Goal: Task Accomplishment & Management: Use online tool/utility

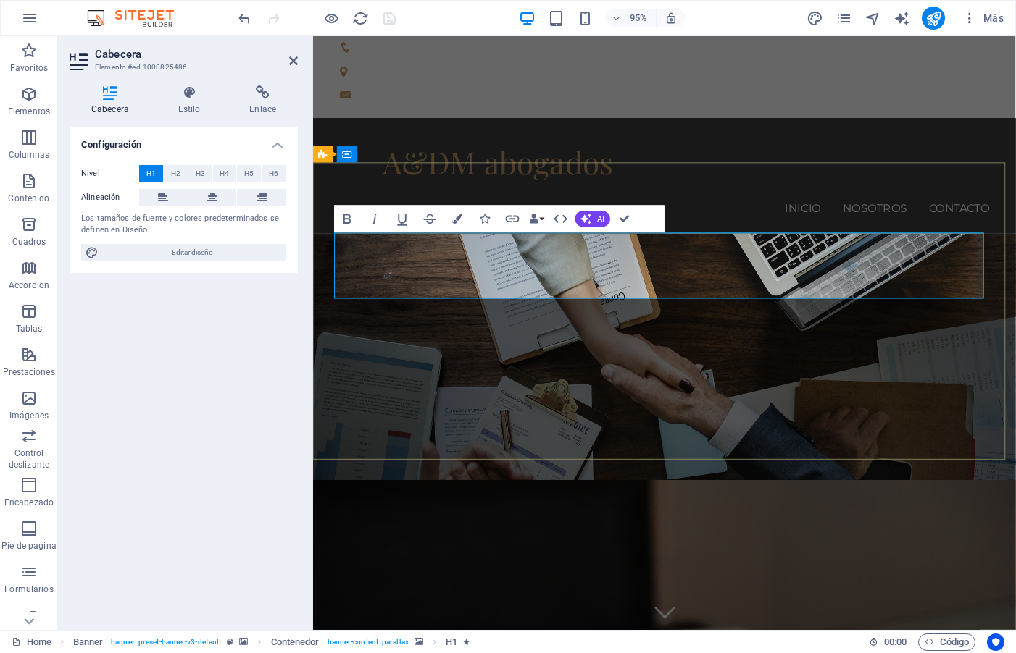
drag, startPoint x: 955, startPoint y: 277, endPoint x: 326, endPoint y: 290, distance: 629.6
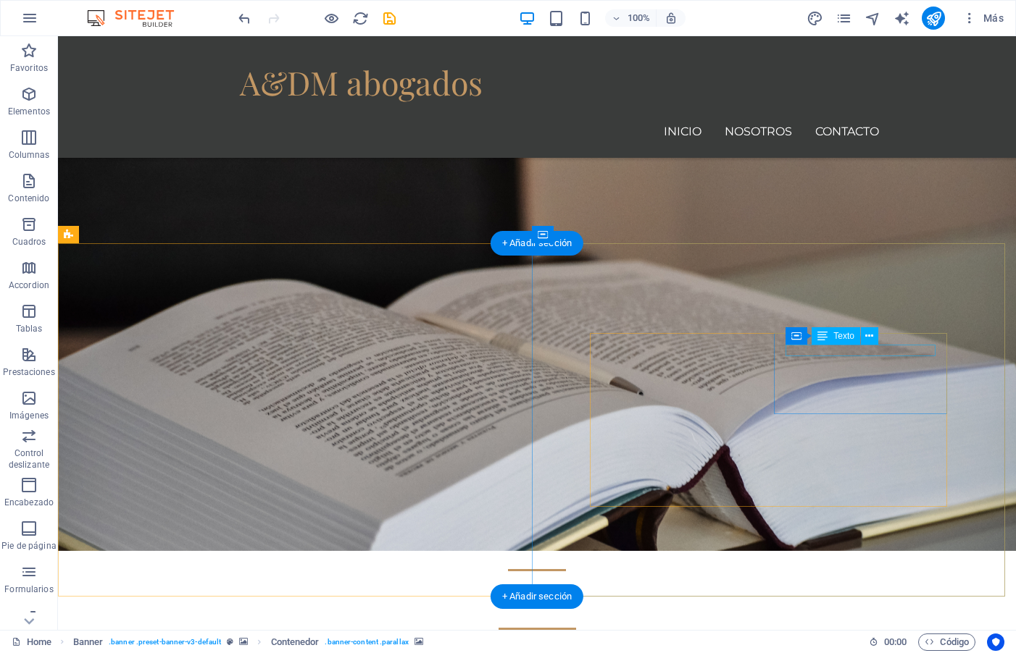
scroll to position [507, 0]
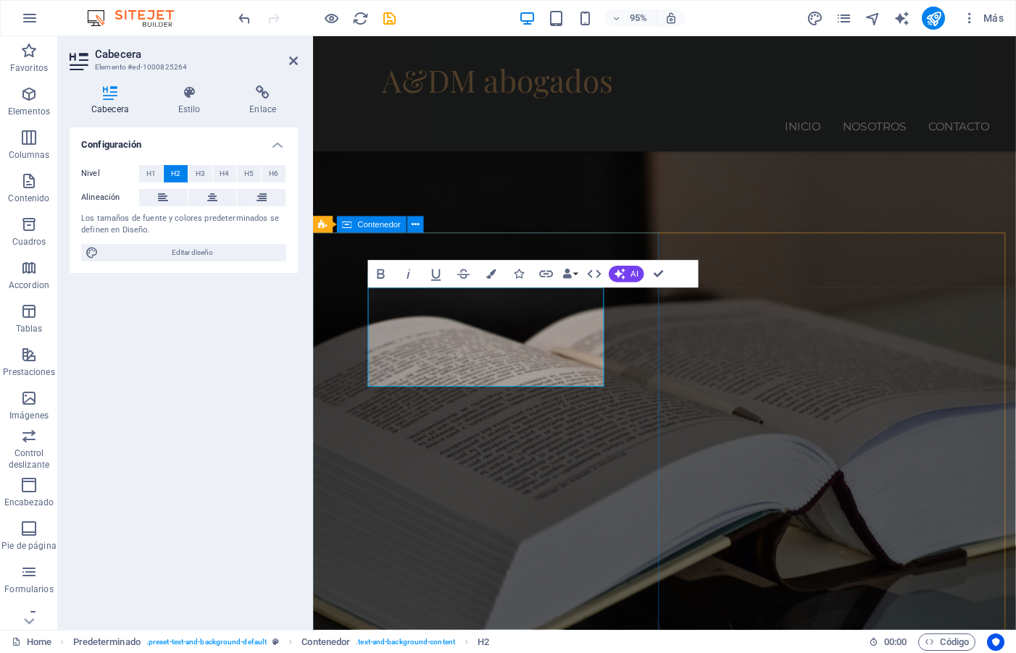
drag, startPoint x: 472, startPoint y: 350, endPoint x: 314, endPoint y: 314, distance: 161.1
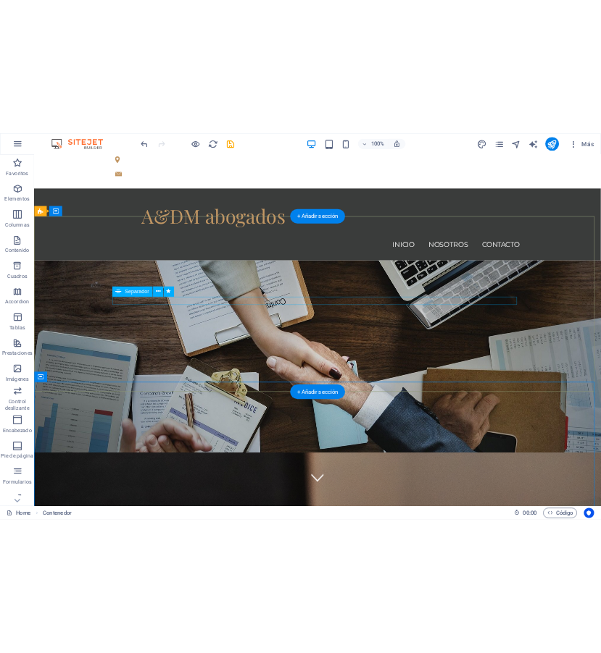
scroll to position [0, 0]
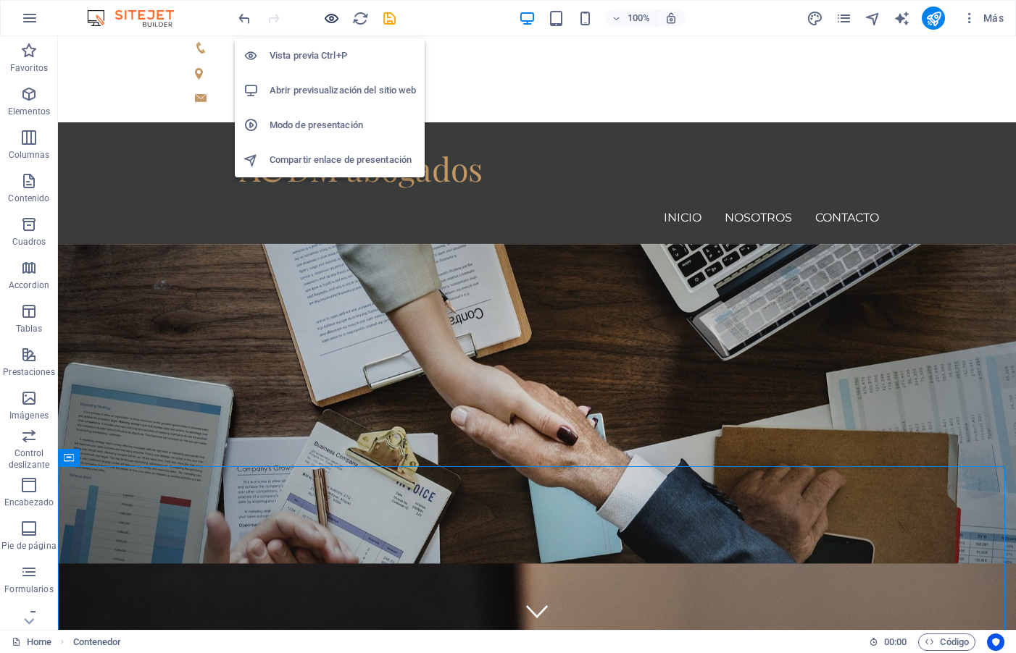
click at [333, 17] on icon "button" at bounding box center [331, 18] width 17 height 17
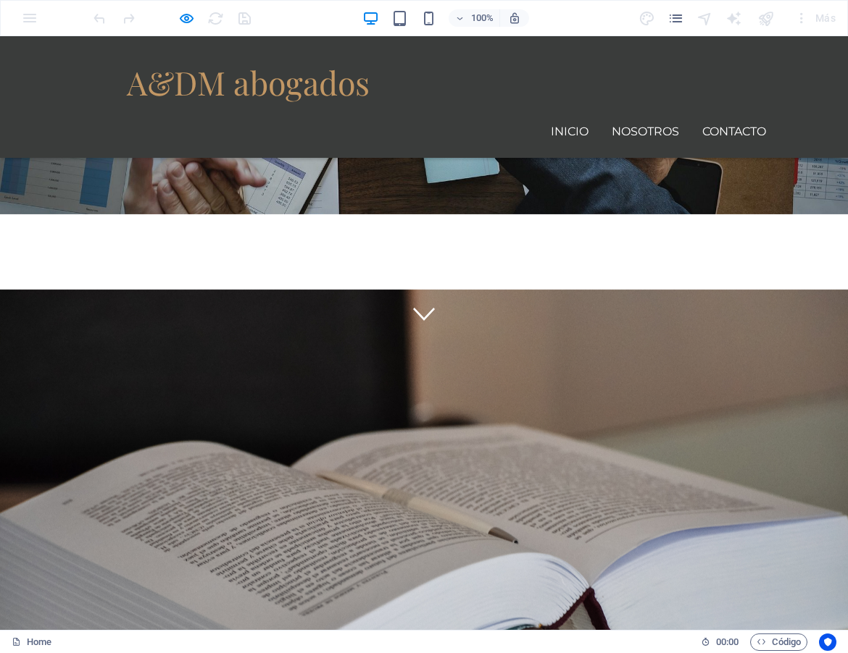
scroll to position [329, 0]
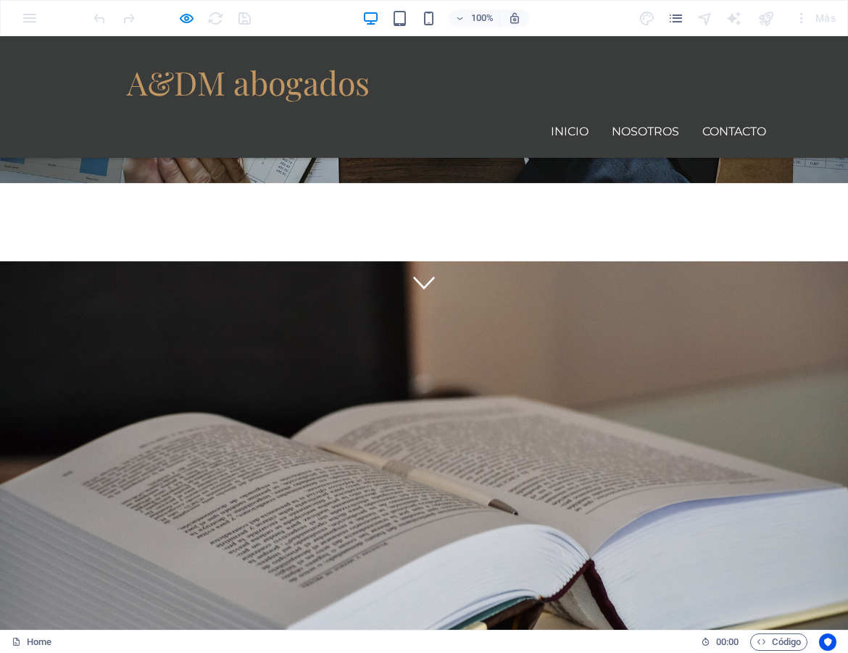
drag, startPoint x: 475, startPoint y: 346, endPoint x: 326, endPoint y: 320, distance: 151.5
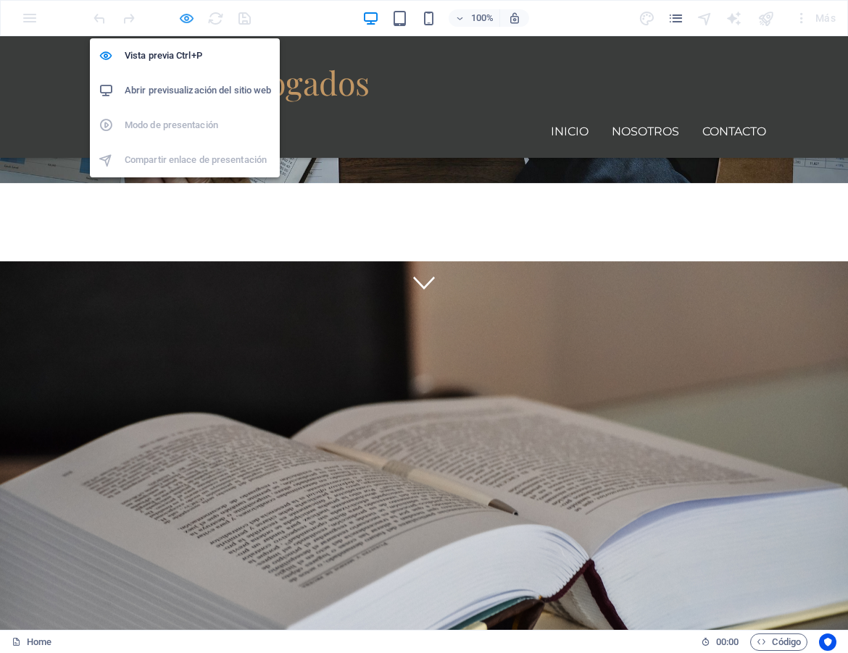
click at [188, 17] on icon "button" at bounding box center [186, 18] width 17 height 17
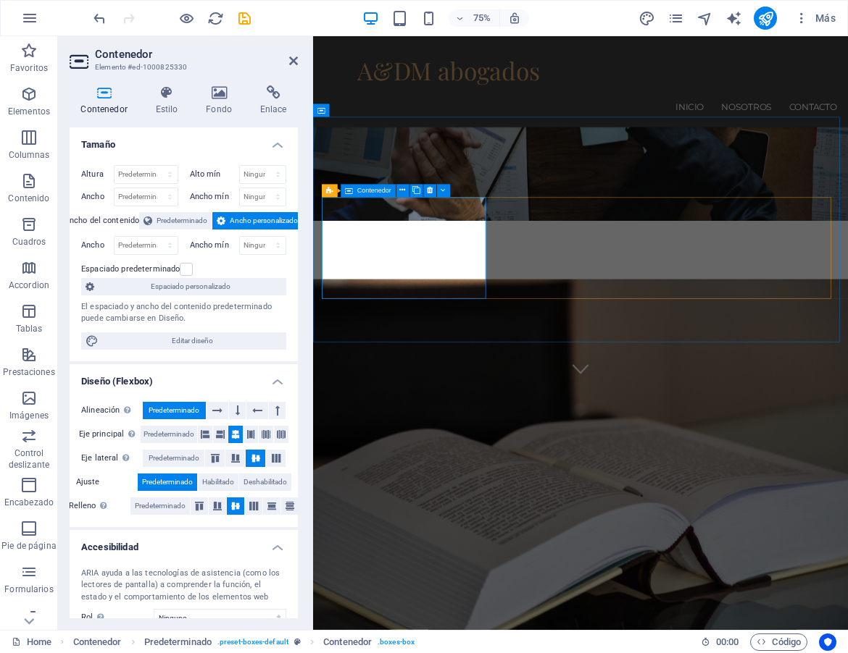
click at [217, 101] on h4 "Fondo" at bounding box center [222, 100] width 54 height 30
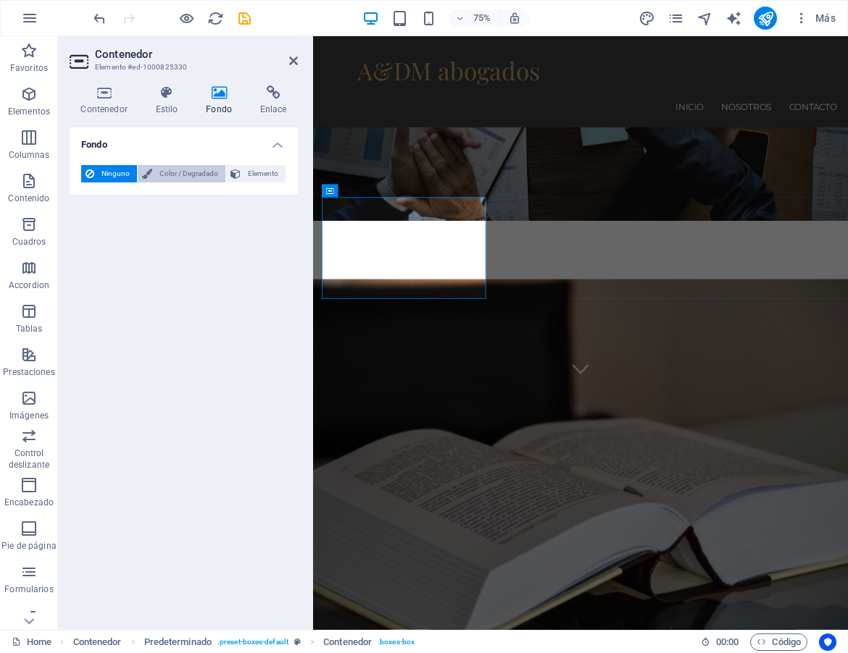
click at [205, 173] on span "Color / Degradado" at bounding box center [188, 173] width 64 height 17
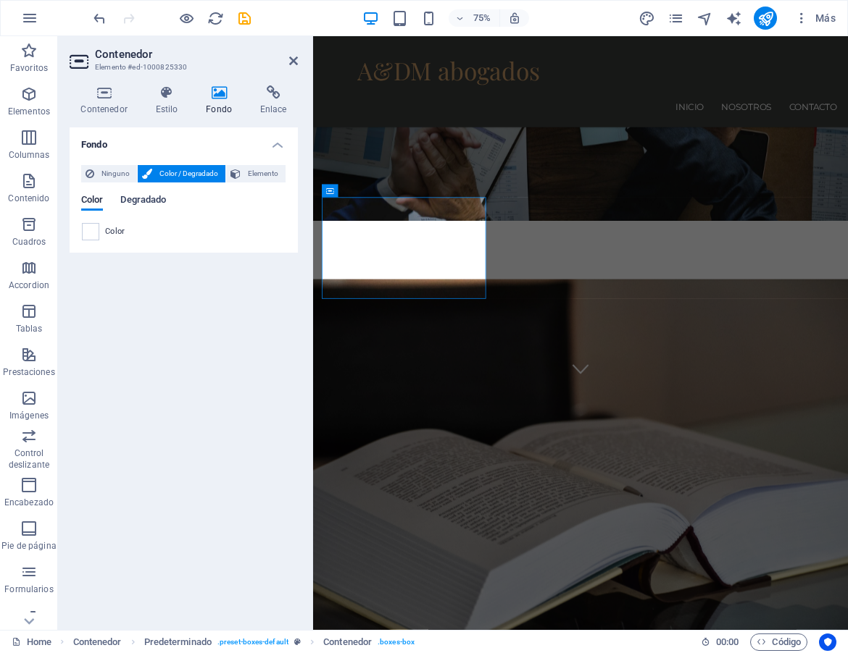
click at [145, 203] on span "Degradado" at bounding box center [143, 201] width 46 height 20
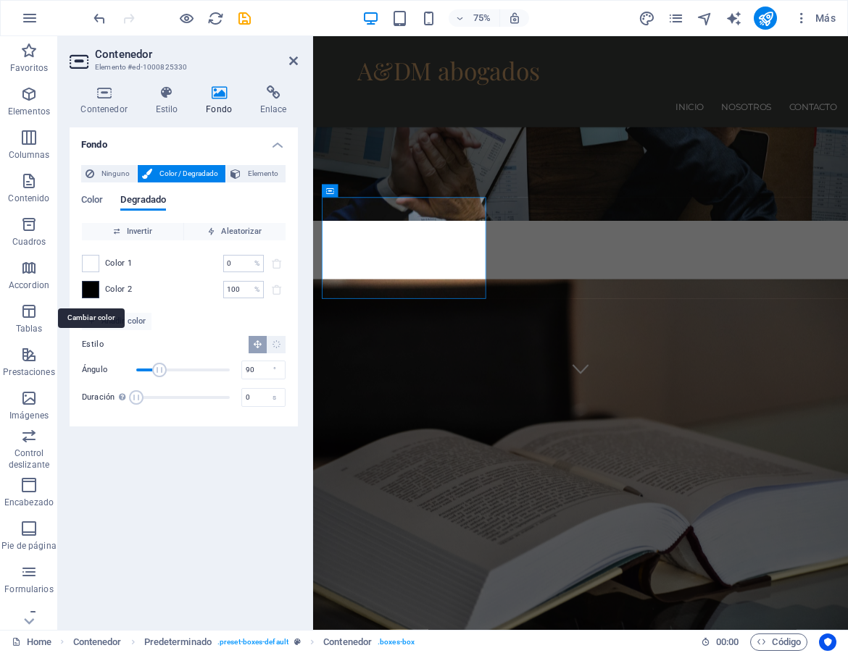
click at [90, 290] on span at bounding box center [91, 290] width 16 height 16
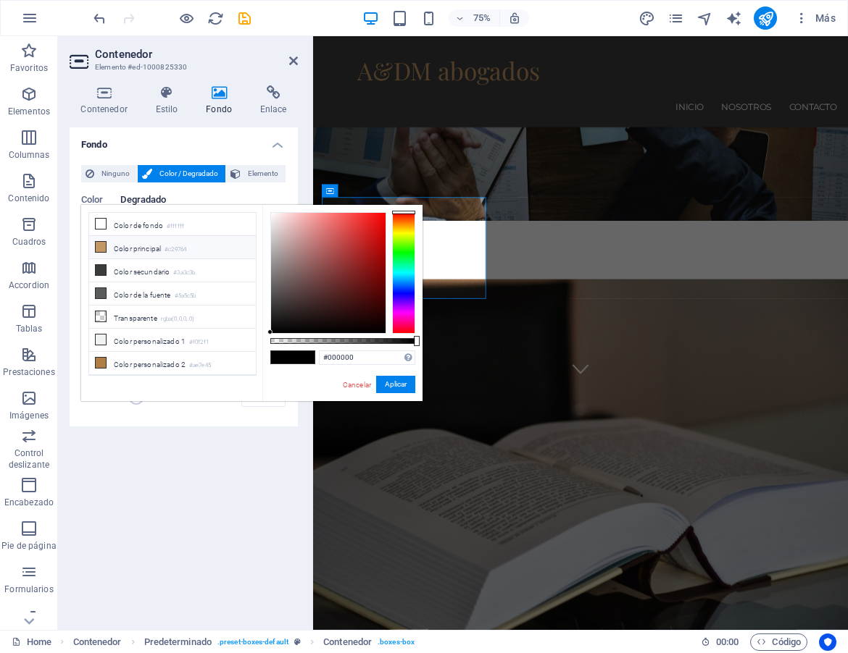
click at [105, 246] on icon at bounding box center [101, 247] width 10 height 10
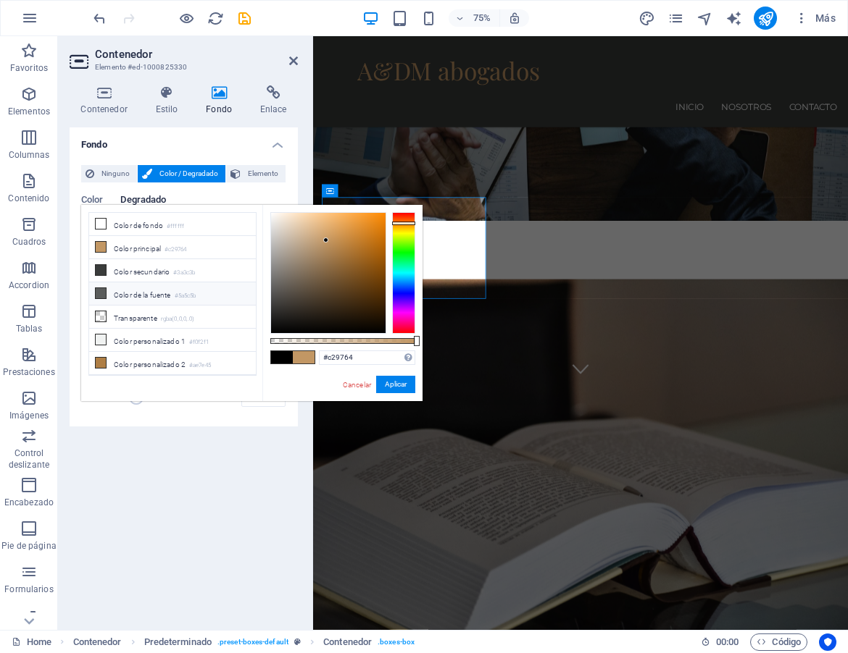
click at [101, 293] on icon at bounding box center [101, 293] width 10 height 10
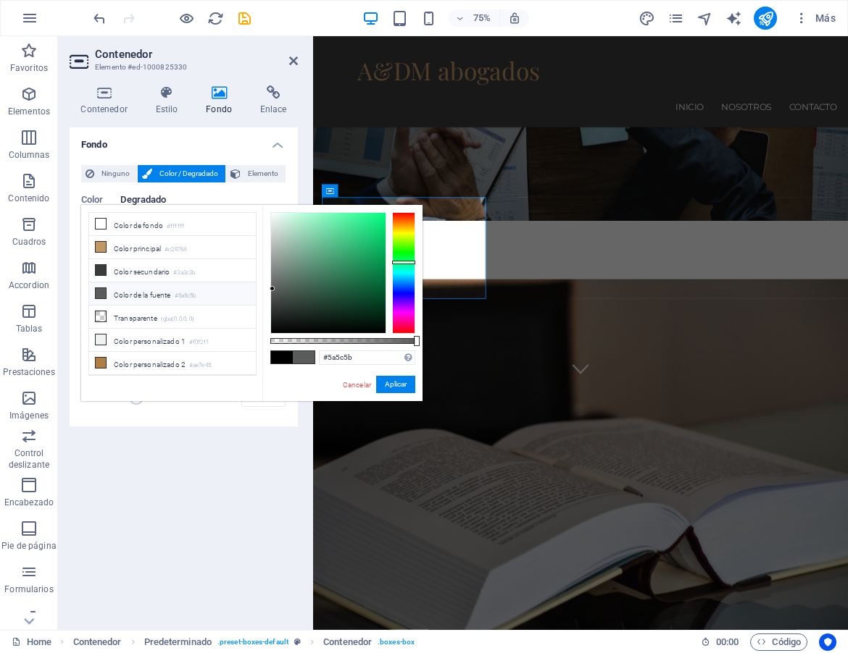
click at [106, 293] on li "Color de la fuente #5a5c5b" at bounding box center [172, 294] width 167 height 23
click at [104, 268] on icon at bounding box center [101, 270] width 10 height 10
click at [106, 245] on li "Color principal #c29764" at bounding box center [172, 247] width 167 height 23
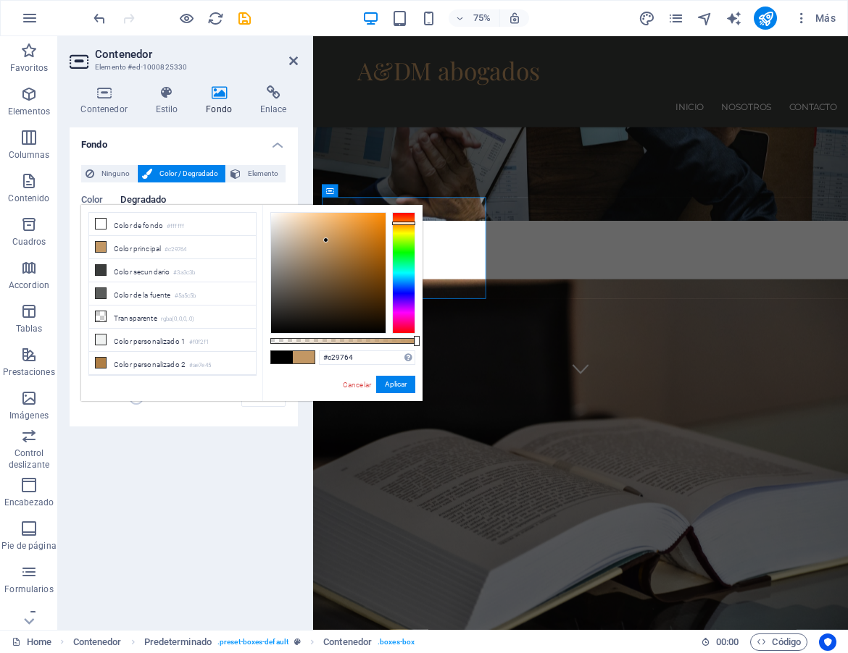
click at [283, 359] on span at bounding box center [282, 357] width 22 height 12
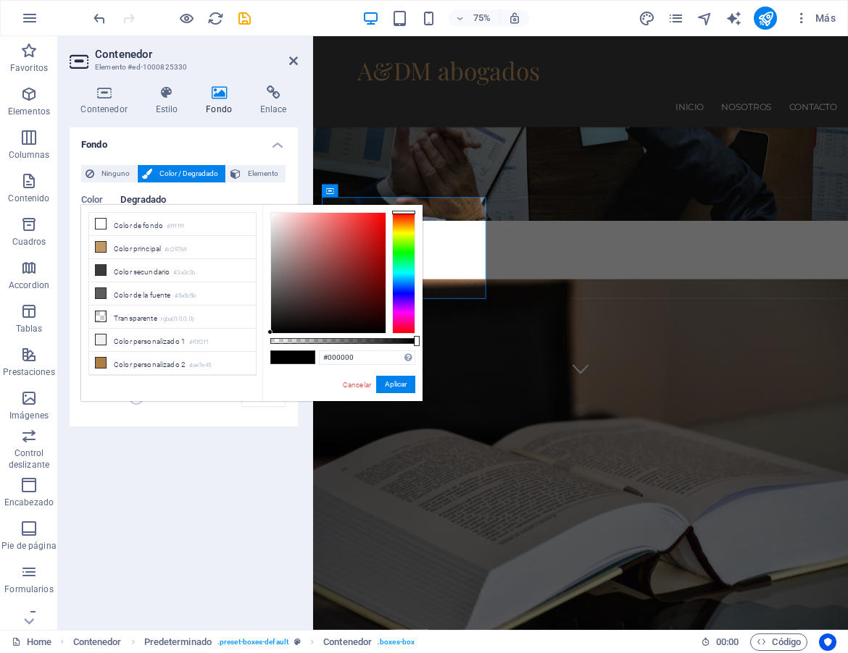
click at [301, 356] on span at bounding box center [304, 357] width 22 height 12
click at [149, 247] on li "Color principal #c29764" at bounding box center [172, 247] width 167 height 23
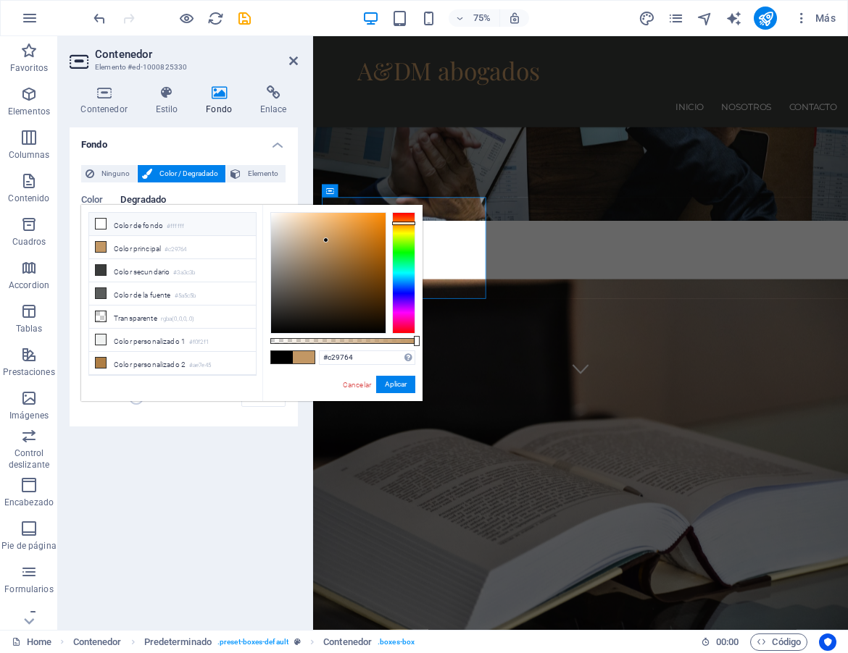
click at [144, 224] on li "Color de fondo #ffffff" at bounding box center [172, 224] width 167 height 23
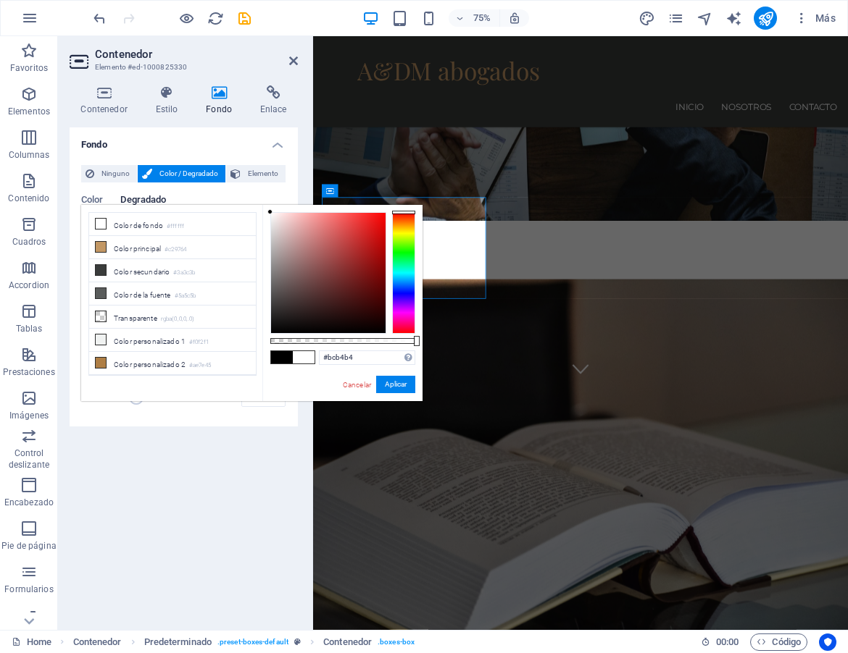
click at [275, 243] on div at bounding box center [328, 273] width 114 height 120
click at [159, 249] on li "Color principal #c29764" at bounding box center [172, 247] width 167 height 23
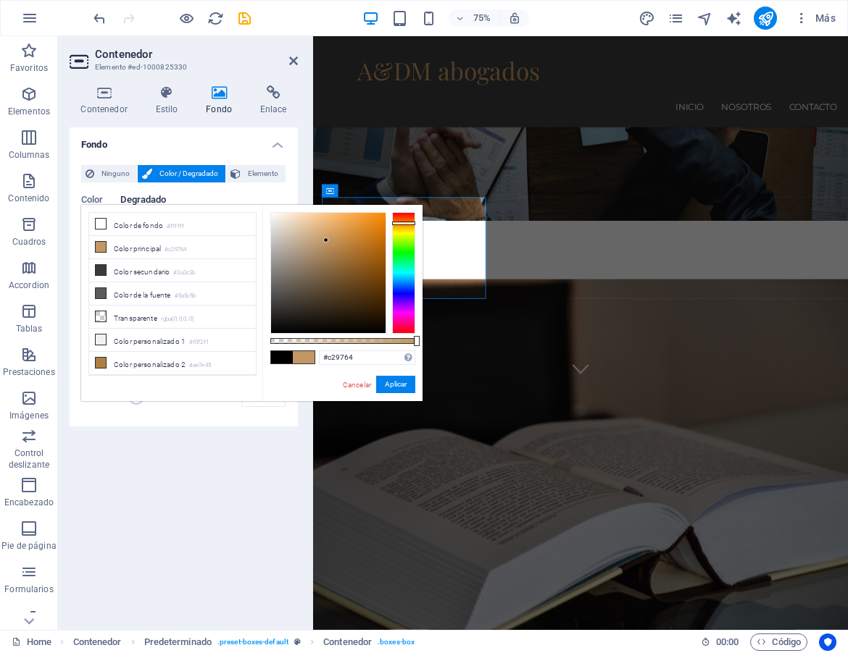
click at [306, 358] on span at bounding box center [304, 357] width 22 height 12
click at [165, 236] on li "Color principal #c29764" at bounding box center [172, 247] width 167 height 23
click at [162, 229] on li "Color de fondo #ffffff" at bounding box center [172, 224] width 167 height 23
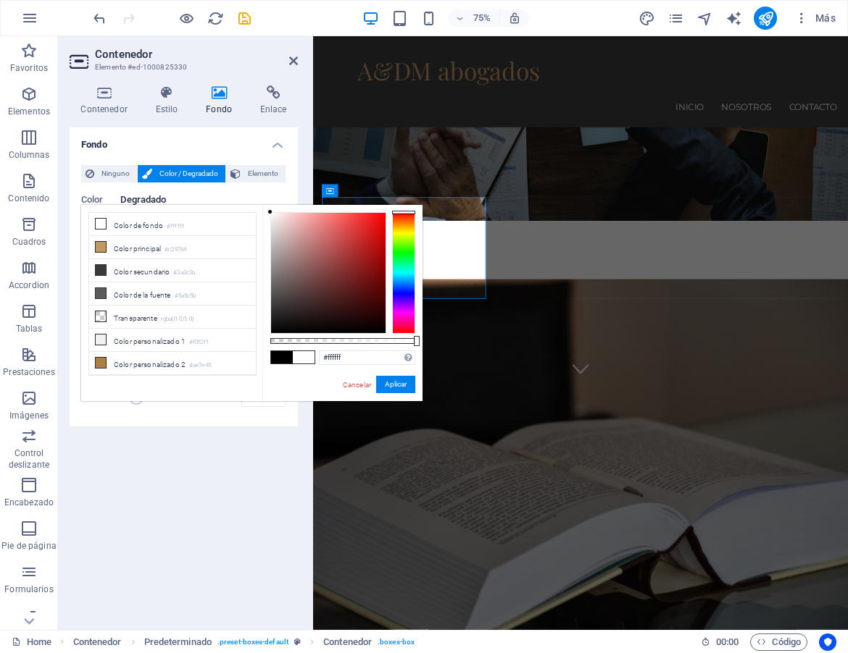
click at [301, 356] on span at bounding box center [304, 357] width 22 height 12
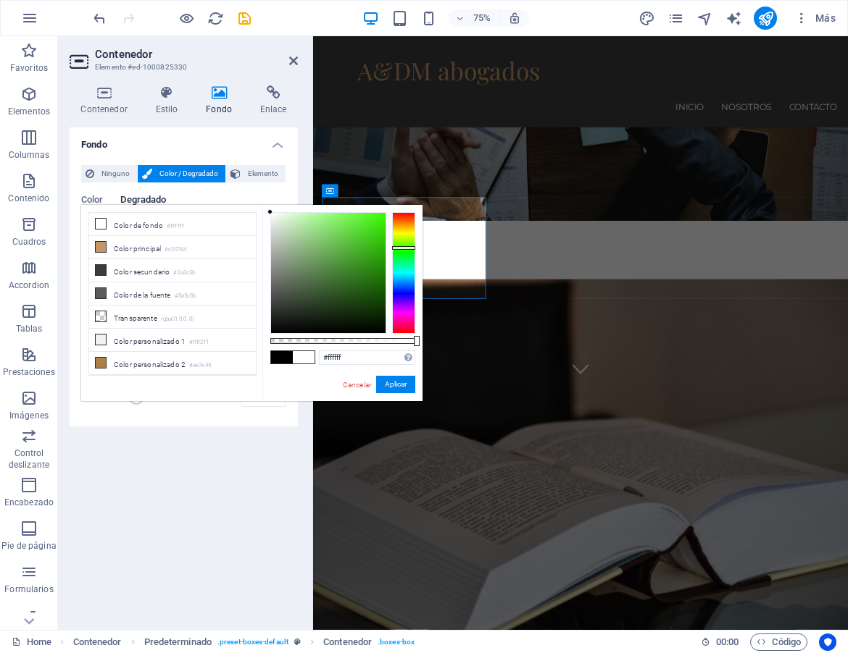
drag, startPoint x: 409, startPoint y: 263, endPoint x: 409, endPoint y: 248, distance: 15.2
click at [409, 248] on div at bounding box center [403, 273] width 23 height 122
click at [365, 248] on div at bounding box center [328, 273] width 114 height 120
click at [303, 254] on div at bounding box center [328, 273] width 114 height 120
click at [294, 238] on div at bounding box center [328, 273] width 114 height 120
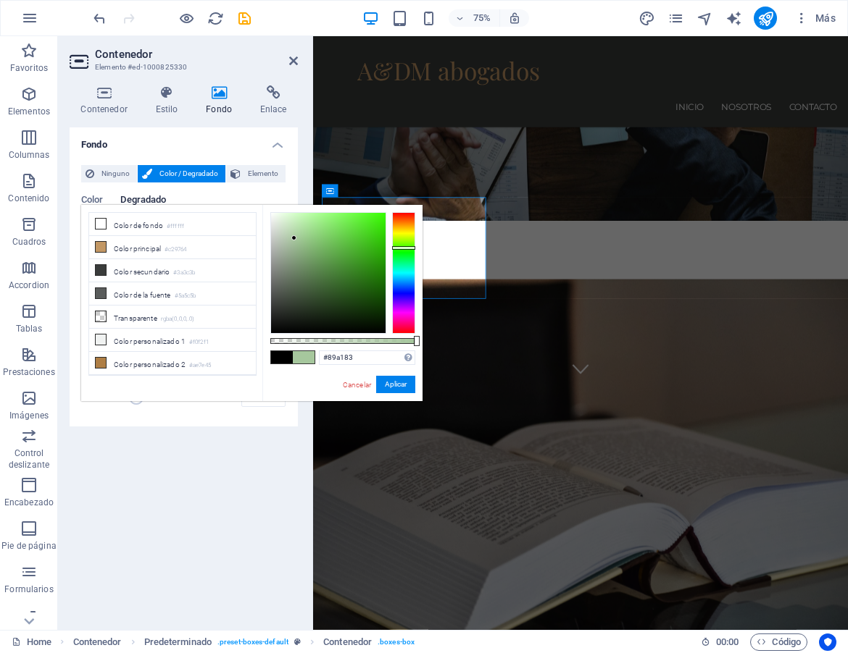
click at [291, 256] on div at bounding box center [328, 273] width 114 height 120
click at [292, 269] on div at bounding box center [328, 273] width 114 height 120
click at [104, 247] on icon at bounding box center [101, 247] width 10 height 10
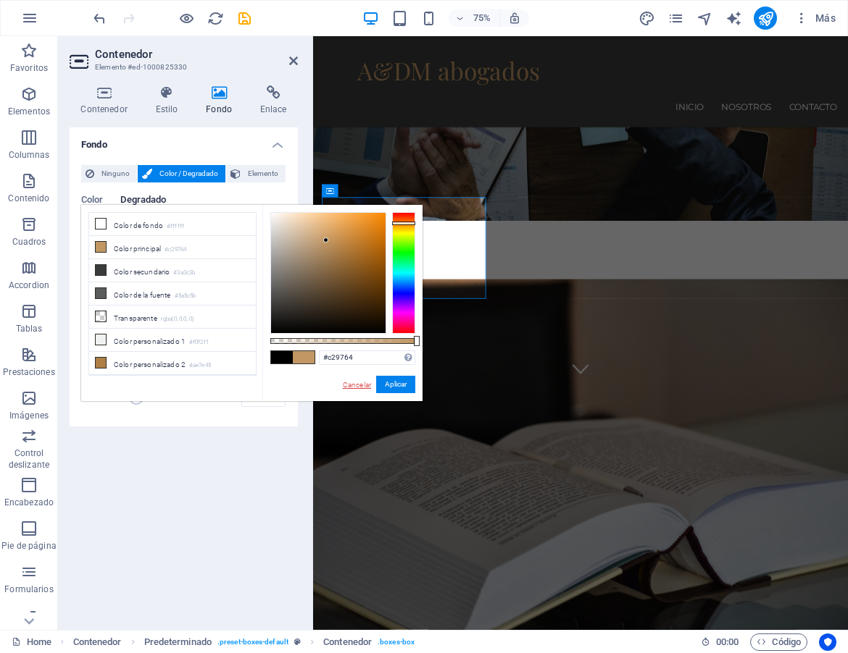
click at [360, 382] on link "Cancelar" at bounding box center [356, 385] width 31 height 11
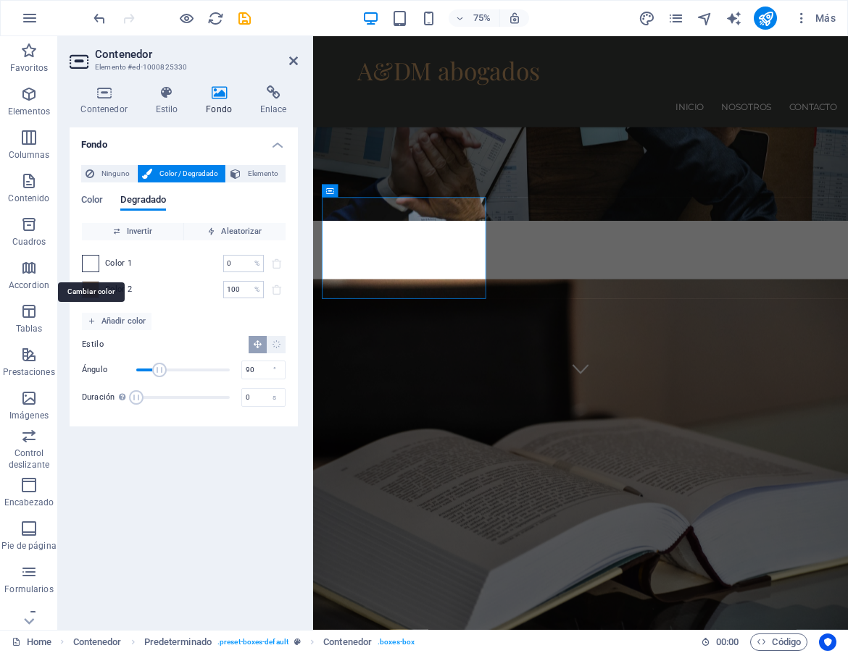
click at [98, 267] on span at bounding box center [91, 264] width 16 height 16
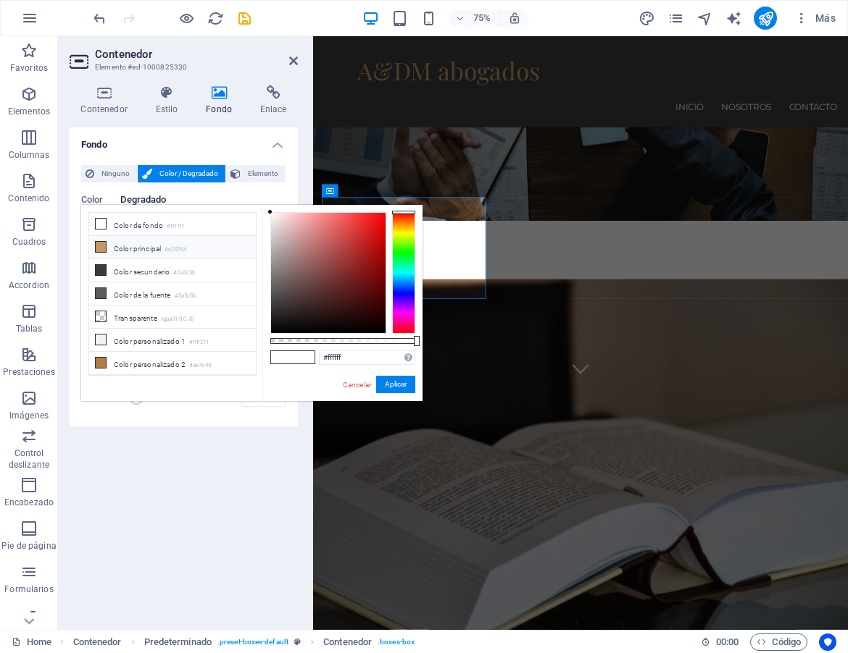
click at [104, 246] on icon at bounding box center [101, 247] width 10 height 10
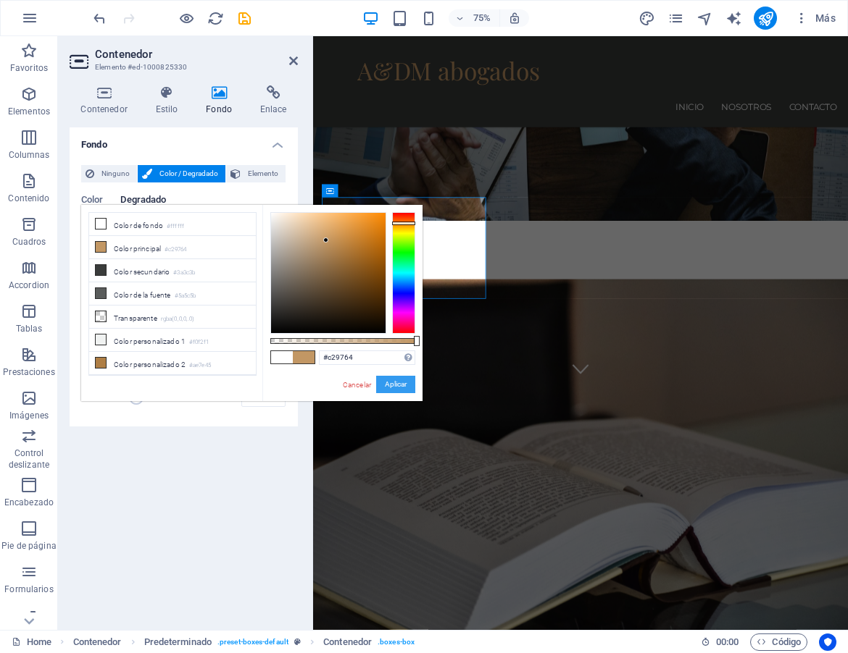
click at [390, 383] on button "Aplicar" at bounding box center [395, 384] width 39 height 17
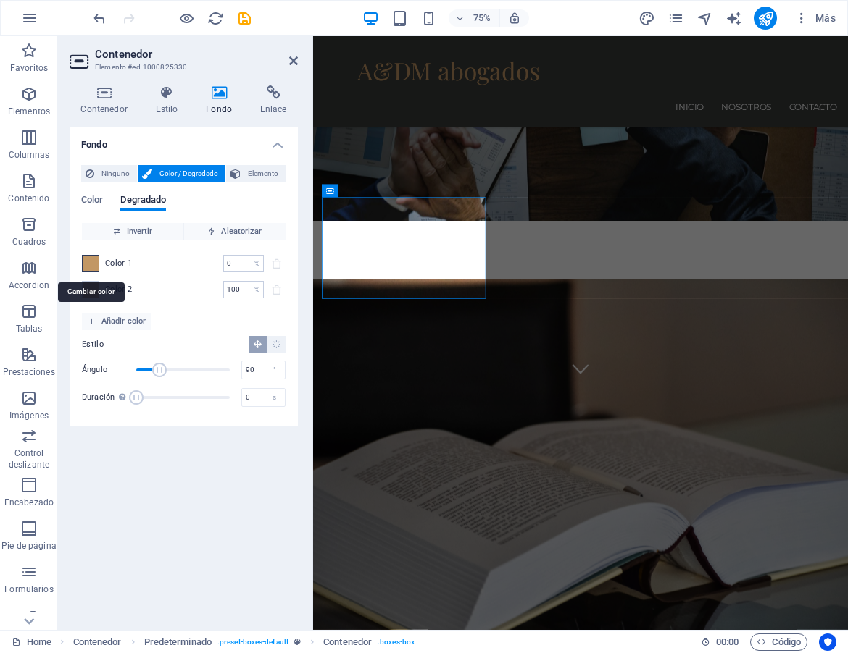
click at [96, 264] on span at bounding box center [91, 264] width 16 height 16
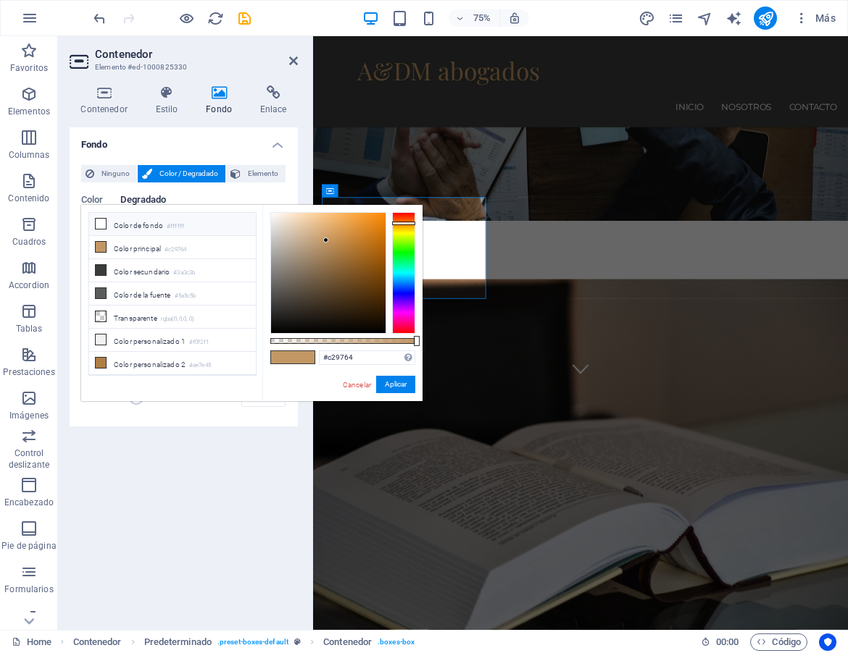
click at [99, 221] on icon at bounding box center [101, 224] width 10 height 10
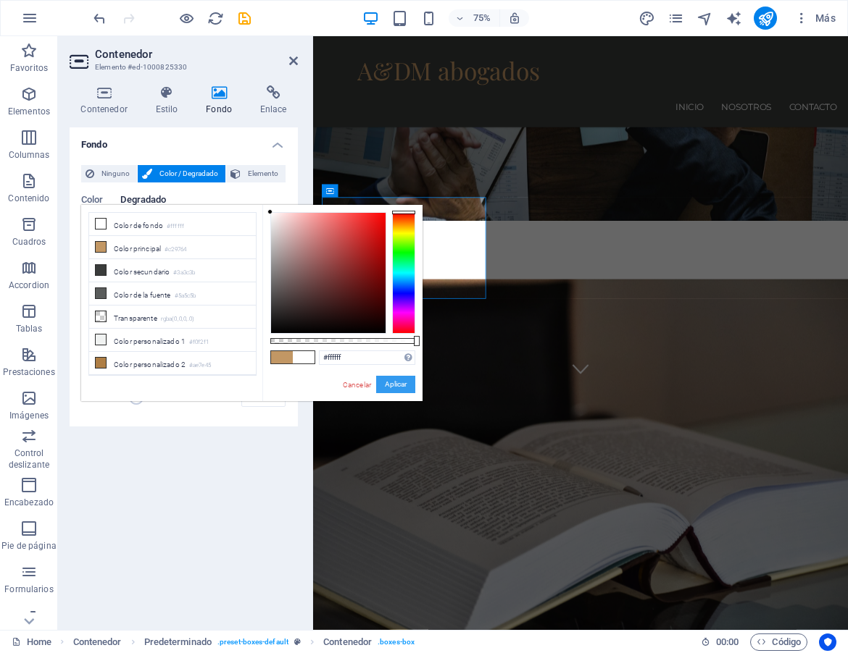
click at [396, 386] on button "Aplicar" at bounding box center [395, 384] width 39 height 17
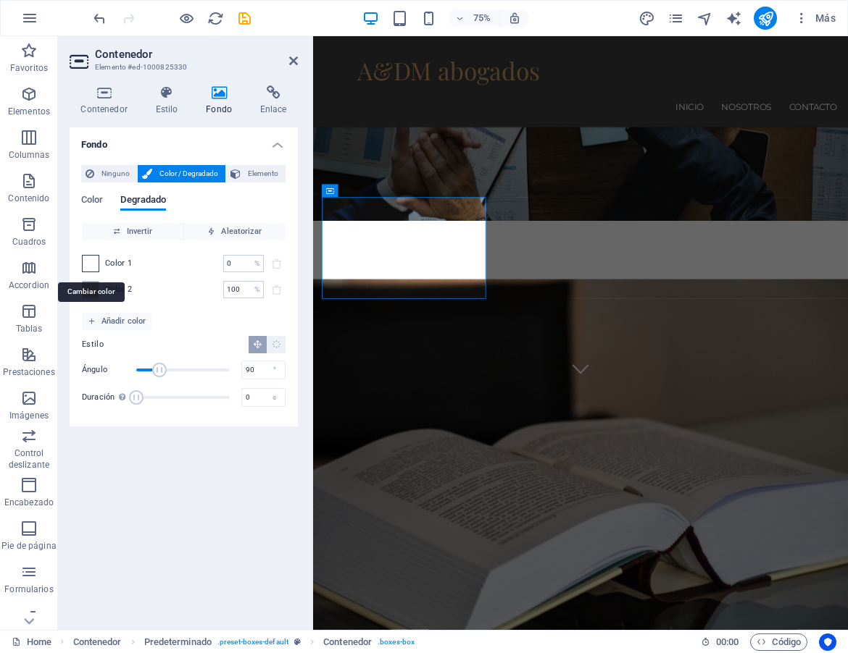
click at [94, 267] on span at bounding box center [91, 264] width 16 height 16
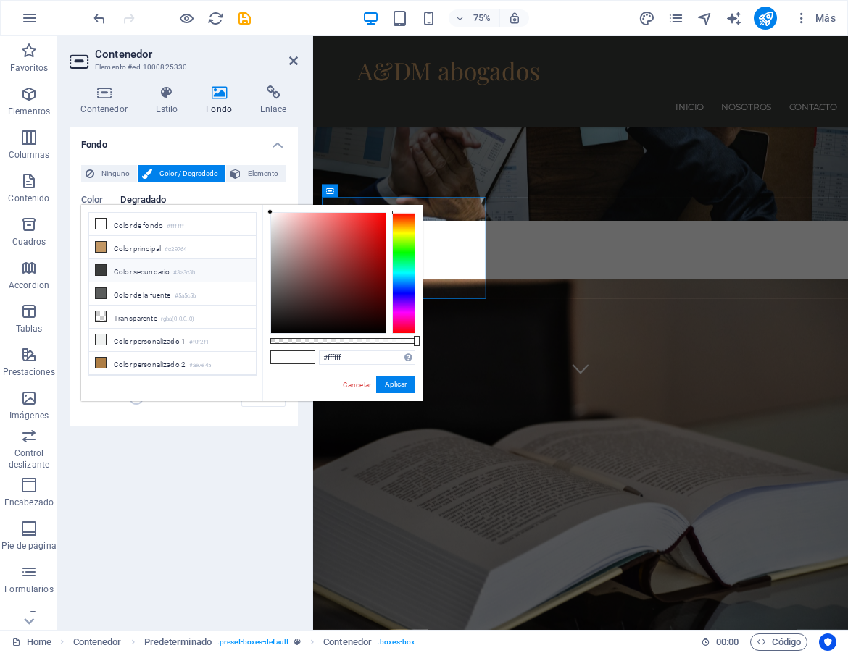
click at [101, 269] on icon at bounding box center [101, 270] width 10 height 10
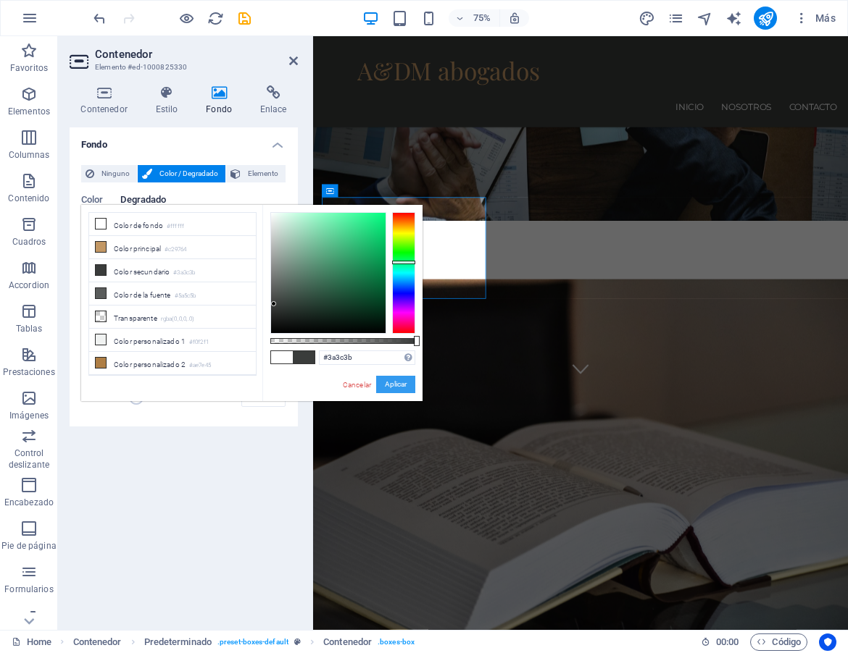
click at [390, 388] on button "Aplicar" at bounding box center [395, 384] width 39 height 17
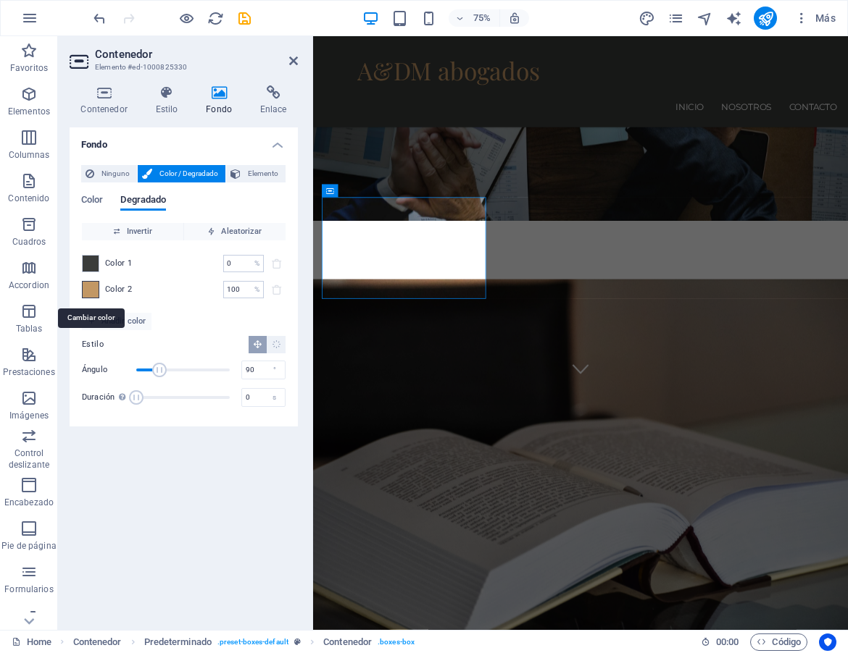
click at [96, 290] on span at bounding box center [91, 290] width 16 height 16
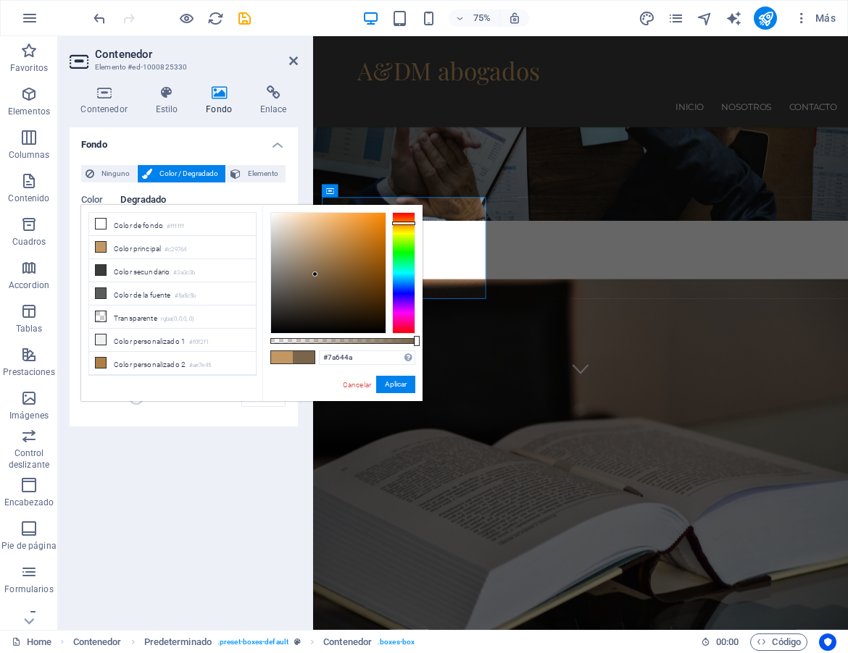
type input "#7c664b"
click at [315, 274] on div at bounding box center [328, 273] width 114 height 120
click at [394, 384] on button "Aplicar" at bounding box center [395, 384] width 39 height 17
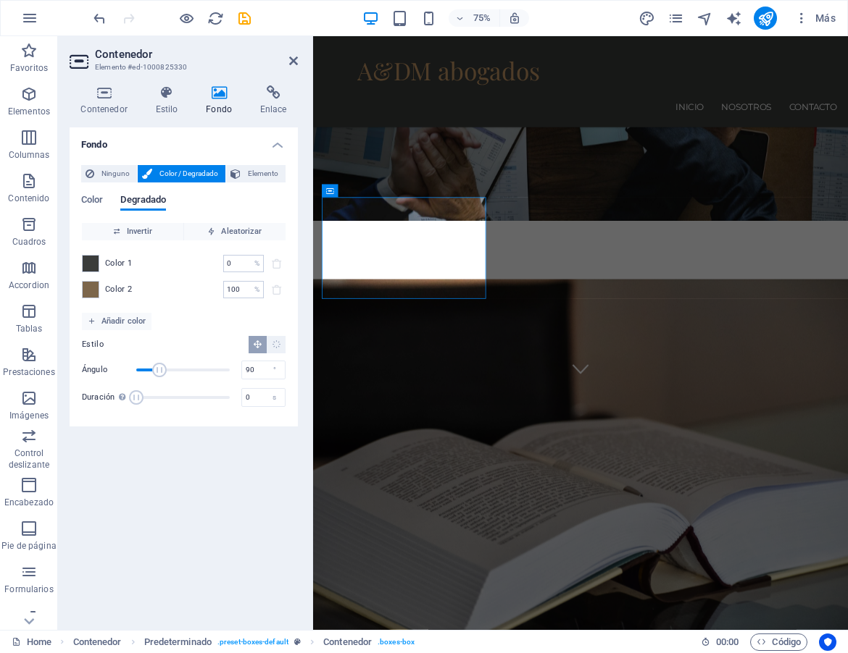
click at [230, 495] on div "Fondo Ninguno Color / Degradado Elemento Estirar fondo a ancho completo Superpo…" at bounding box center [184, 372] width 228 height 491
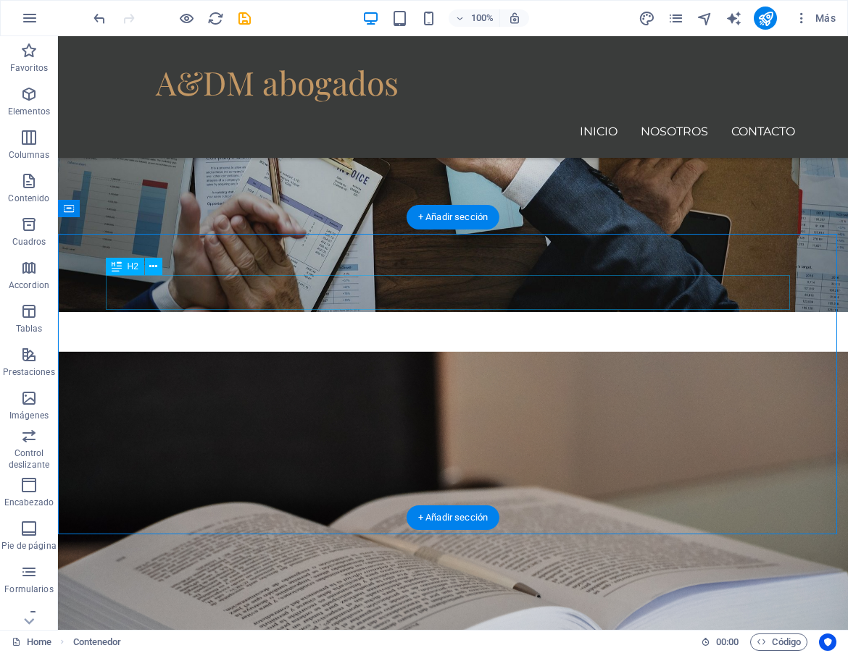
scroll to position [290, 0]
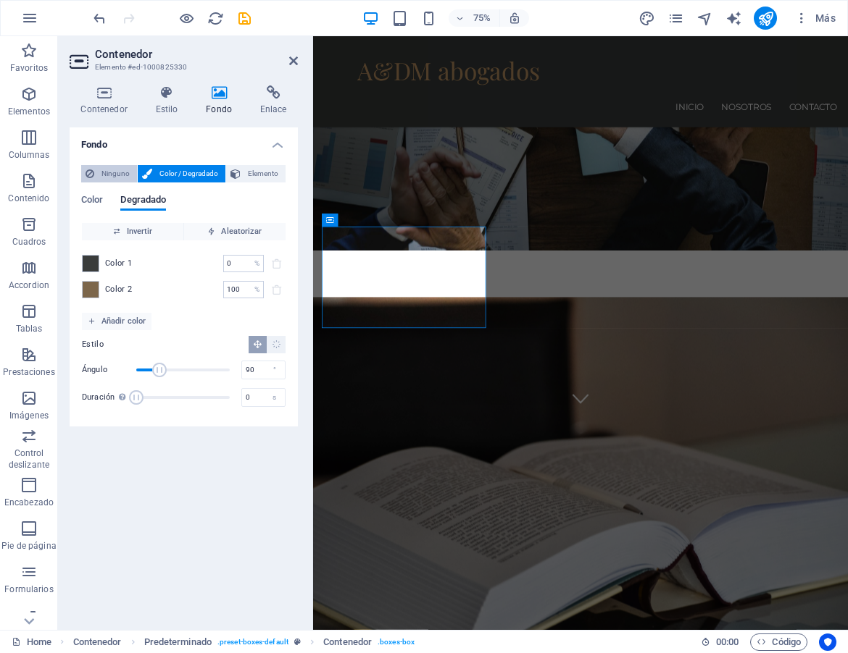
click at [113, 173] on span "Ninguno" at bounding box center [116, 173] width 34 height 17
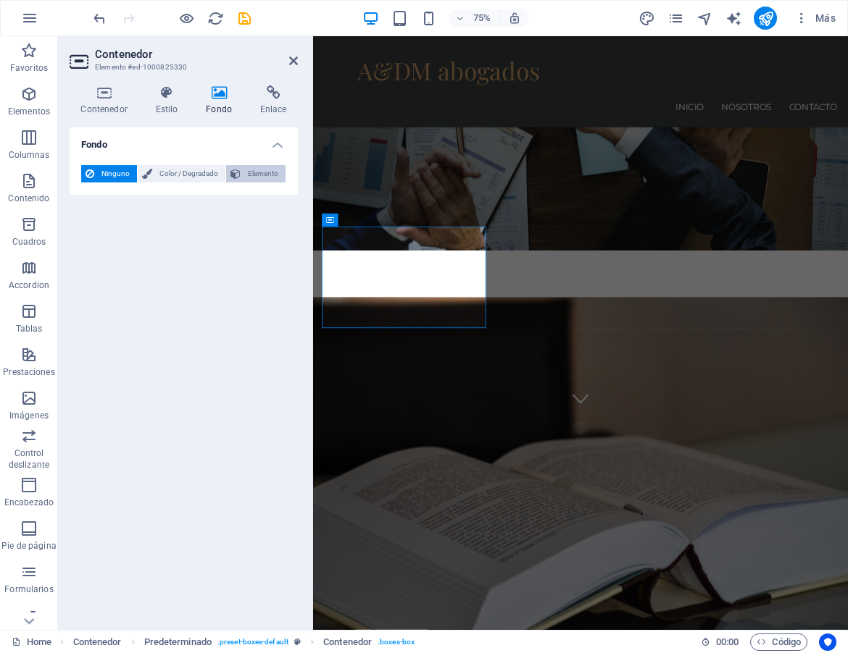
click at [256, 174] on span "Elemento" at bounding box center [263, 173] width 36 height 17
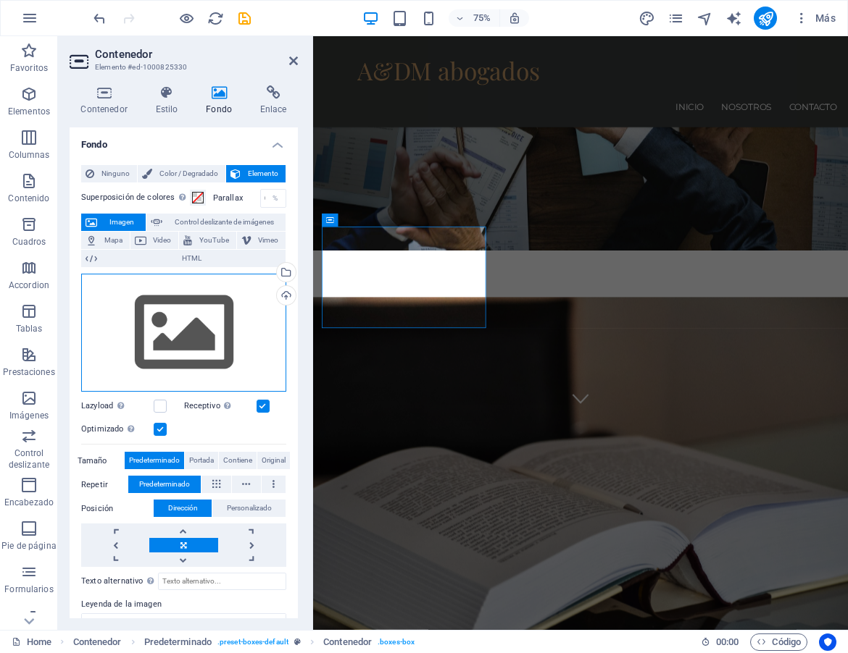
click at [206, 319] on div "Arrastra archivos aquí, haz clic para escoger archivos o selecciona archivos de…" at bounding box center [183, 333] width 205 height 119
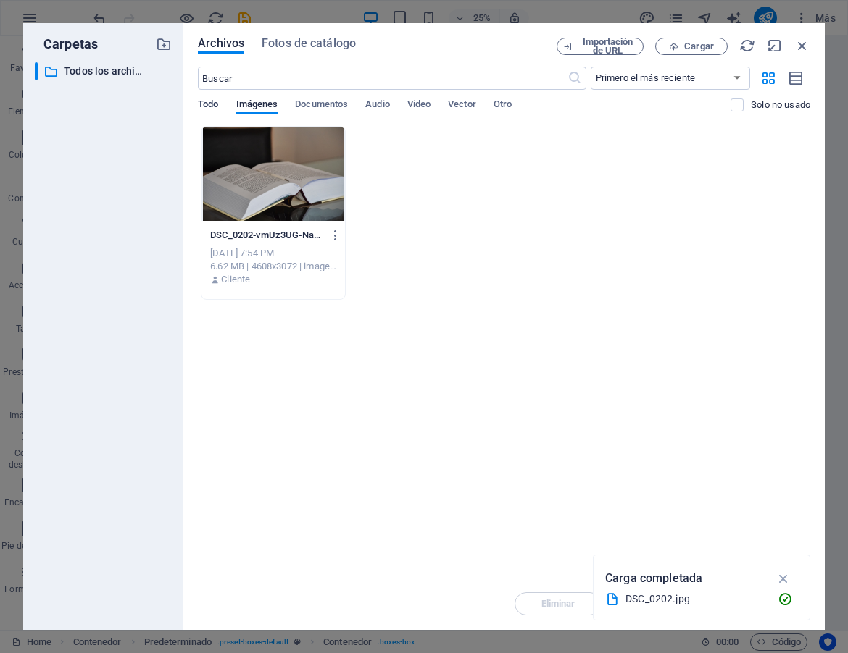
click at [214, 104] on span "Todo" at bounding box center [208, 106] width 20 height 20
click at [207, 104] on span "Todo" at bounding box center [208, 106] width 20 height 20
click at [306, 40] on span "Fotos de catálogo" at bounding box center [308, 43] width 94 height 17
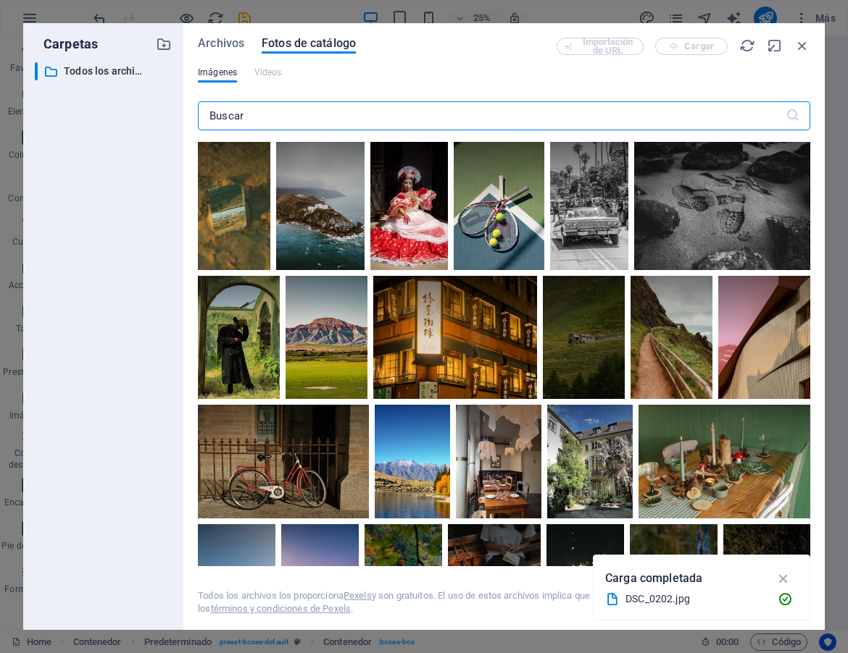
click at [445, 109] on input "text" at bounding box center [491, 115] width 587 height 29
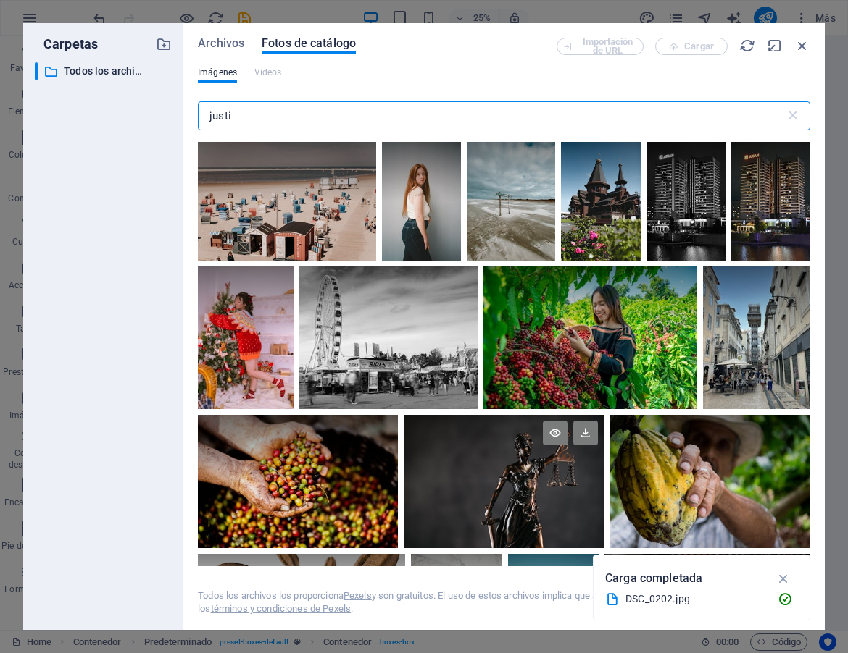
type input "justi"
click at [548, 484] on div at bounding box center [503, 481] width 200 height 133
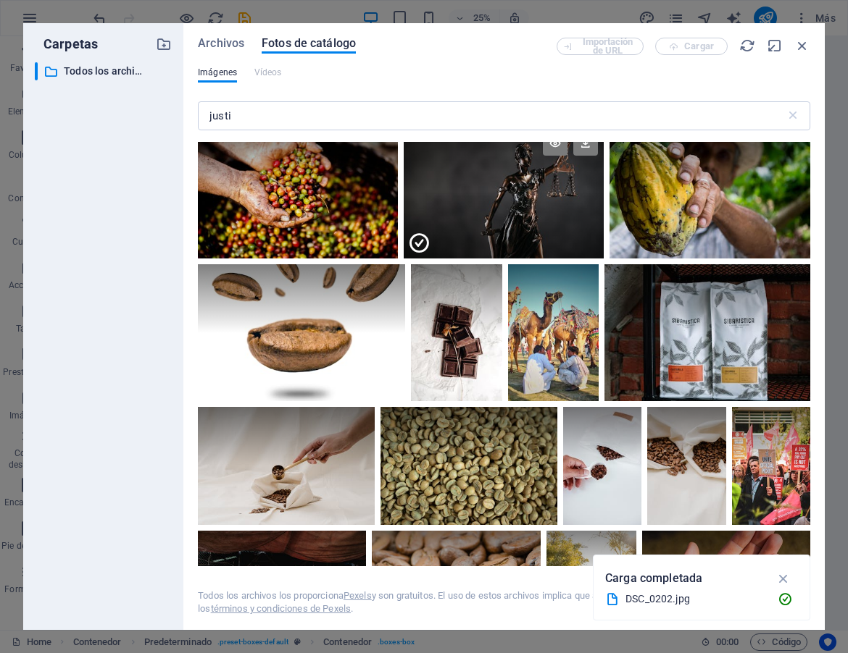
click at [530, 228] on div at bounding box center [503, 225] width 200 height 67
click at [530, 228] on div at bounding box center [503, 191] width 200 height 133
click at [509, 200] on div at bounding box center [503, 191] width 200 height 133
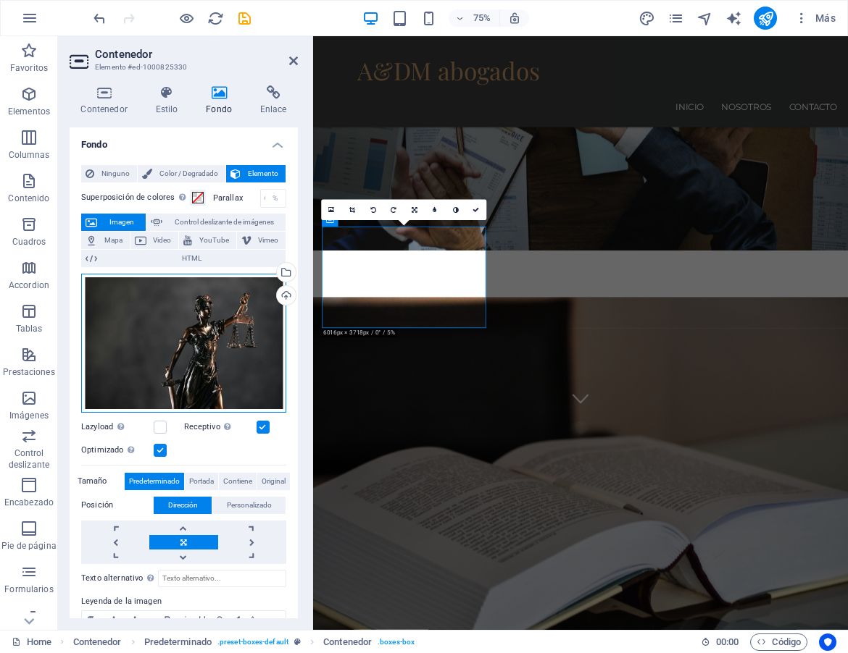
click at [208, 352] on div "Arrastra archivos aquí, haz clic para escoger archivos o selecciona archivos de…" at bounding box center [183, 343] width 205 height 139
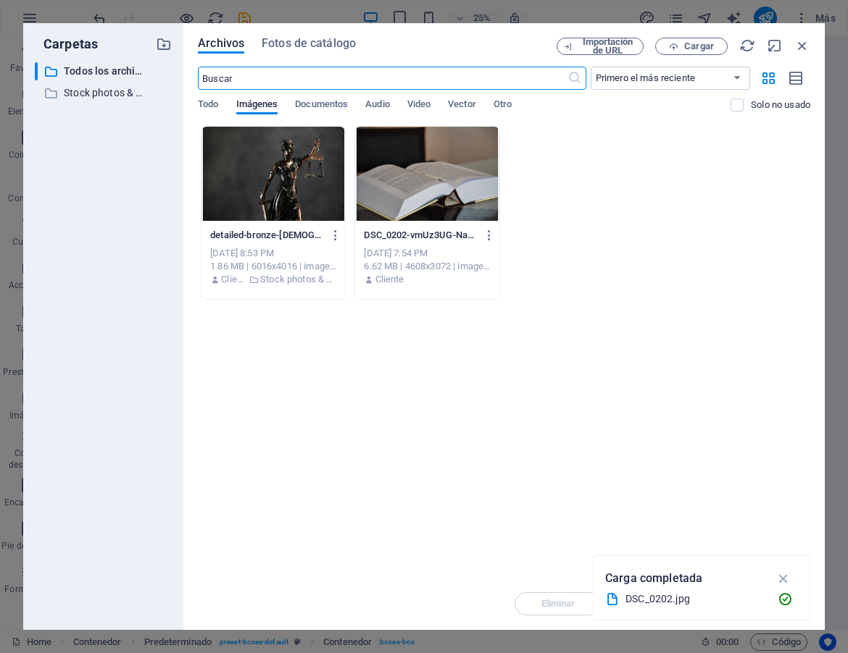
click at [289, 180] on div at bounding box center [272, 174] width 143 height 94
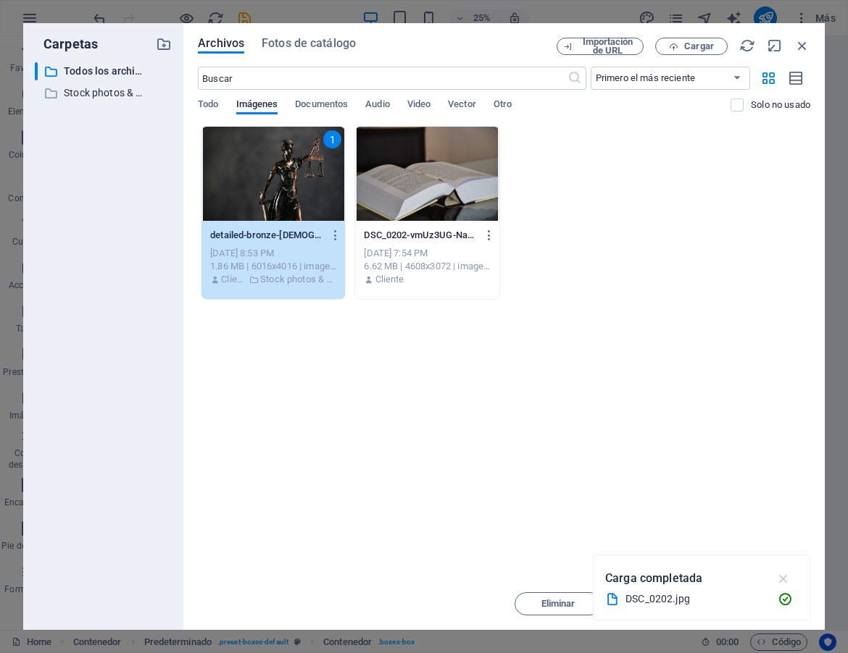
click at [784, 577] on icon "button" at bounding box center [783, 579] width 17 height 16
click at [748, 605] on span "Insertar" at bounding box center [766, 604] width 75 height 9
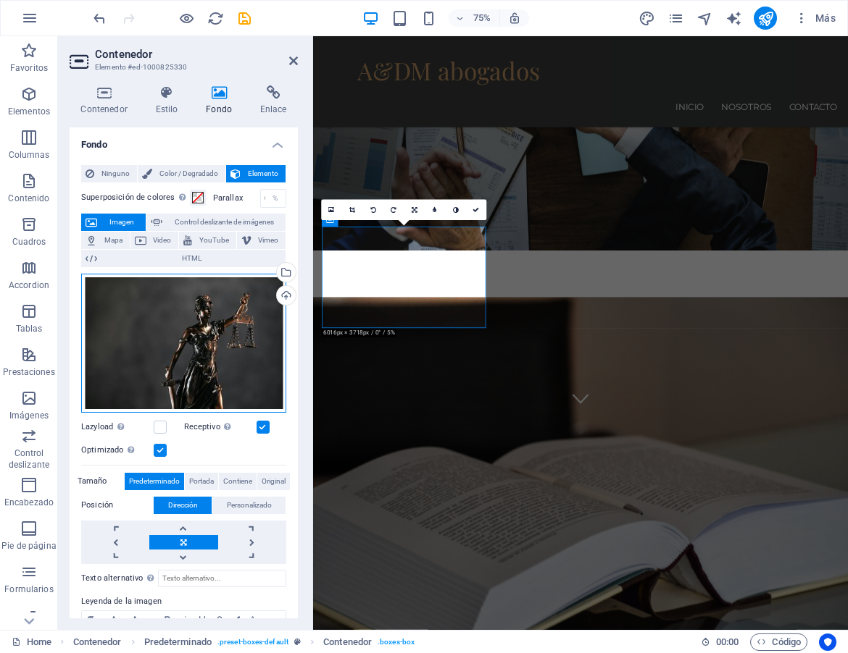
click at [210, 312] on div "Arrastra archivos aquí, haz clic para escoger archivos o selecciona archivos de…" at bounding box center [183, 343] width 205 height 139
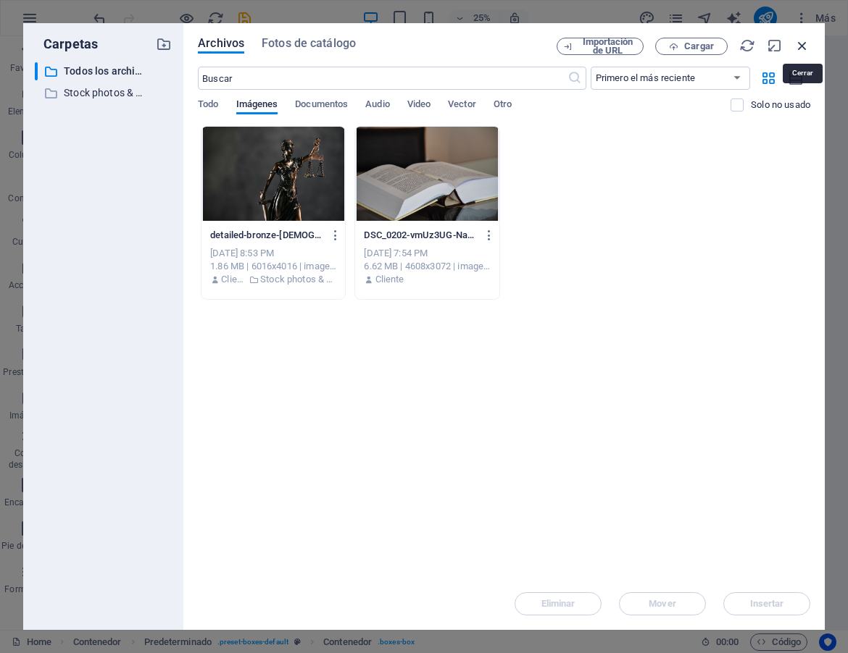
click at [801, 47] on icon "button" at bounding box center [802, 46] width 16 height 16
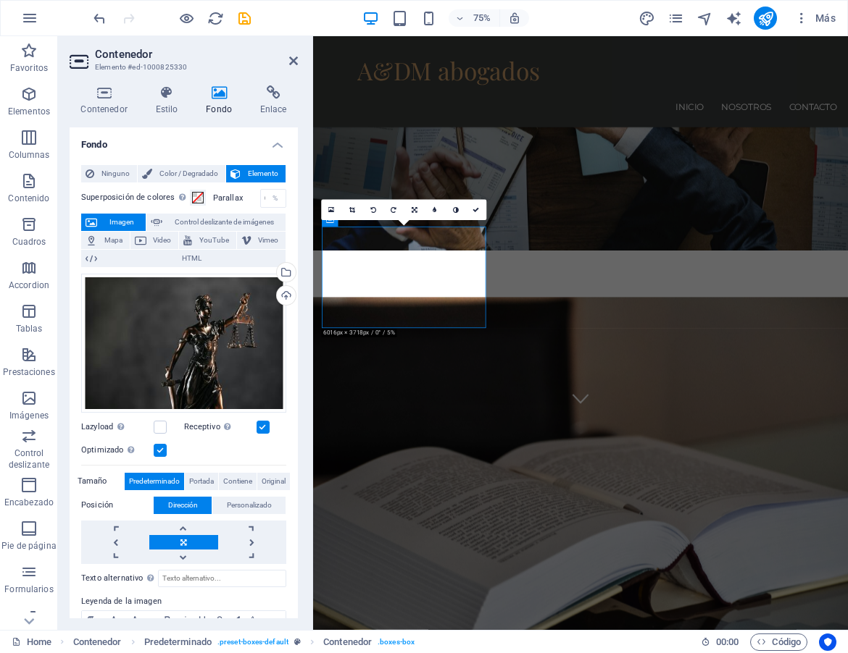
click at [261, 428] on label at bounding box center [262, 427] width 13 height 13
click at [0, 0] on input "Receptivo Automáticamente cargar tamaños optimizados de smartphone e imagen ret…" at bounding box center [0, 0] width 0 height 0
click at [261, 428] on label at bounding box center [262, 427] width 13 height 13
click at [0, 0] on input "Receptivo Automáticamente cargar tamaños optimizados de smartphone e imagen ret…" at bounding box center [0, 0] width 0 height 0
click at [263, 428] on label at bounding box center [262, 427] width 13 height 13
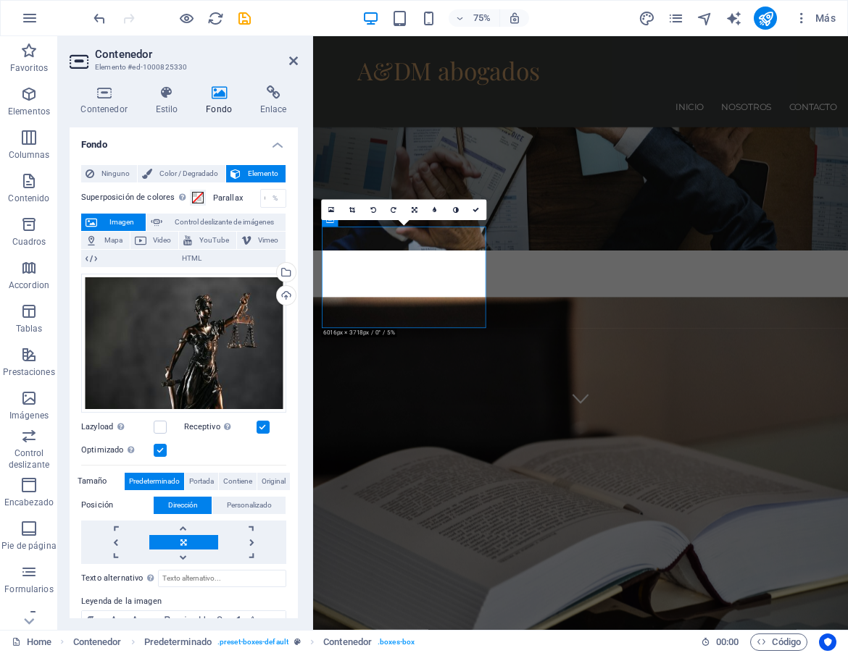
click at [0, 0] on input "Receptivo Automáticamente cargar tamaños optimizados de smartphone e imagen ret…" at bounding box center [0, 0] width 0 height 0
click at [263, 428] on label at bounding box center [262, 427] width 13 height 13
click at [0, 0] on input "Receptivo Automáticamente cargar tamaños optimizados de smartphone e imagen ret…" at bounding box center [0, 0] width 0 height 0
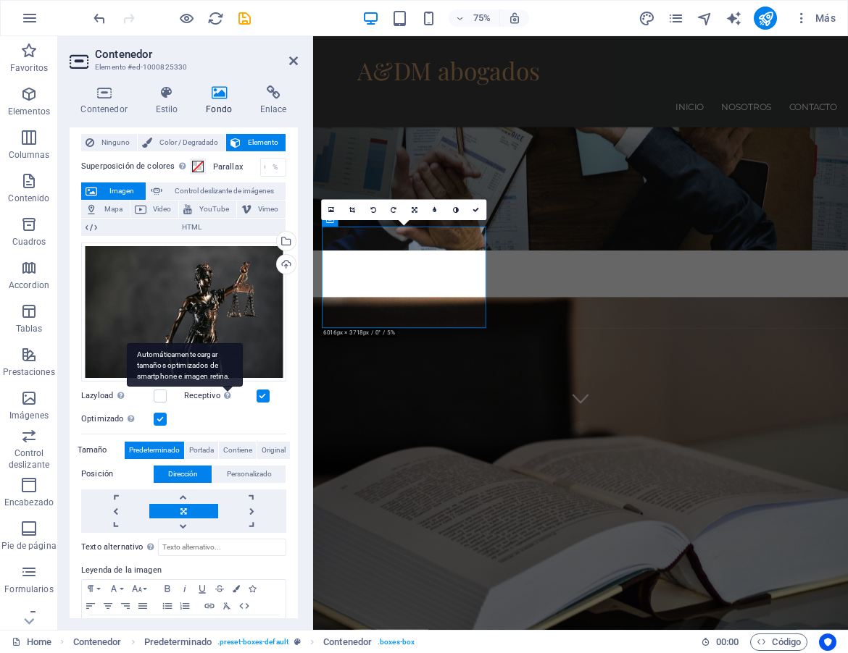
scroll to position [0, 0]
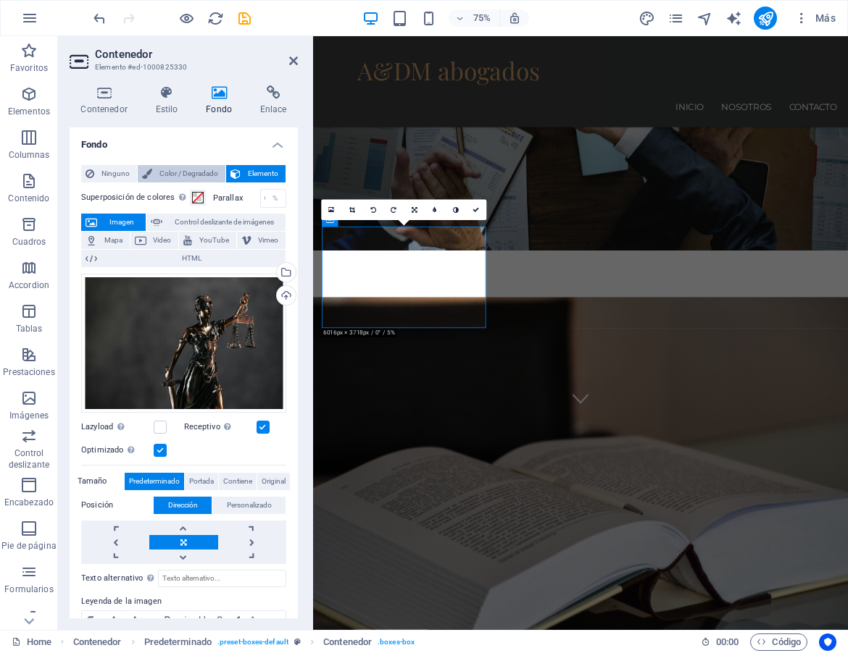
click at [191, 173] on span "Color / Degradado" at bounding box center [188, 173] width 64 height 17
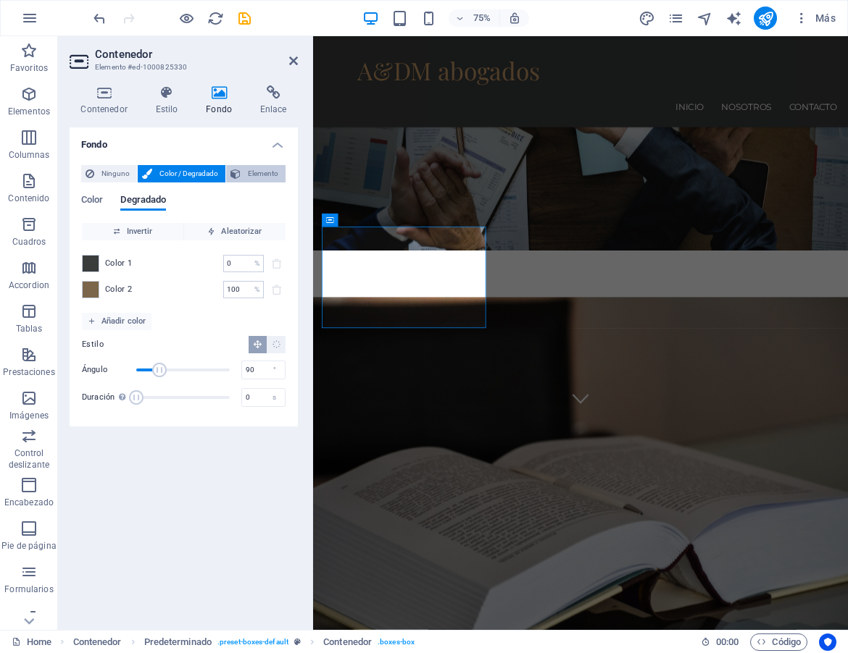
click at [245, 172] on span "Elemento" at bounding box center [263, 173] width 36 height 17
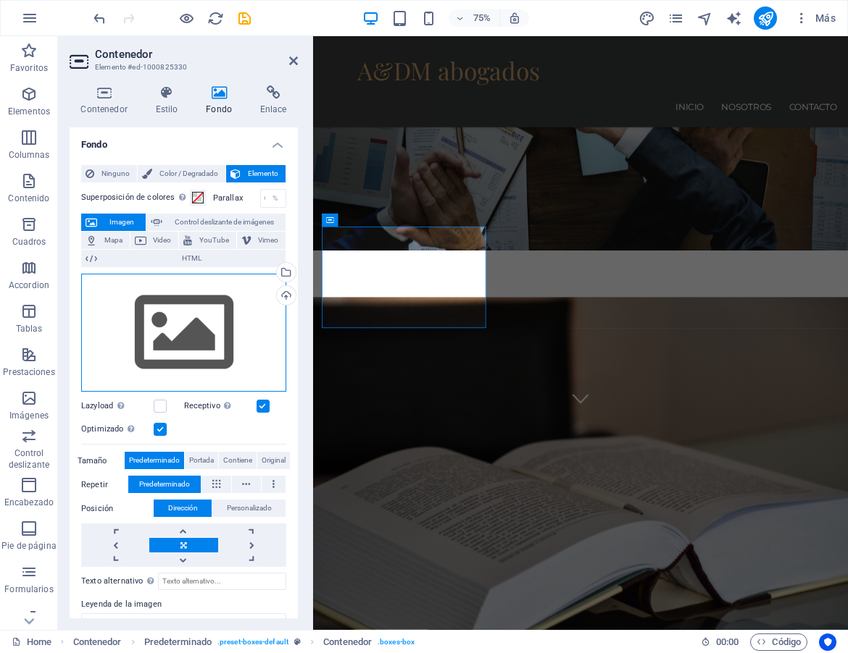
click at [226, 329] on div "Arrastra archivos aquí, haz clic para escoger archivos o selecciona archivos de…" at bounding box center [183, 333] width 205 height 119
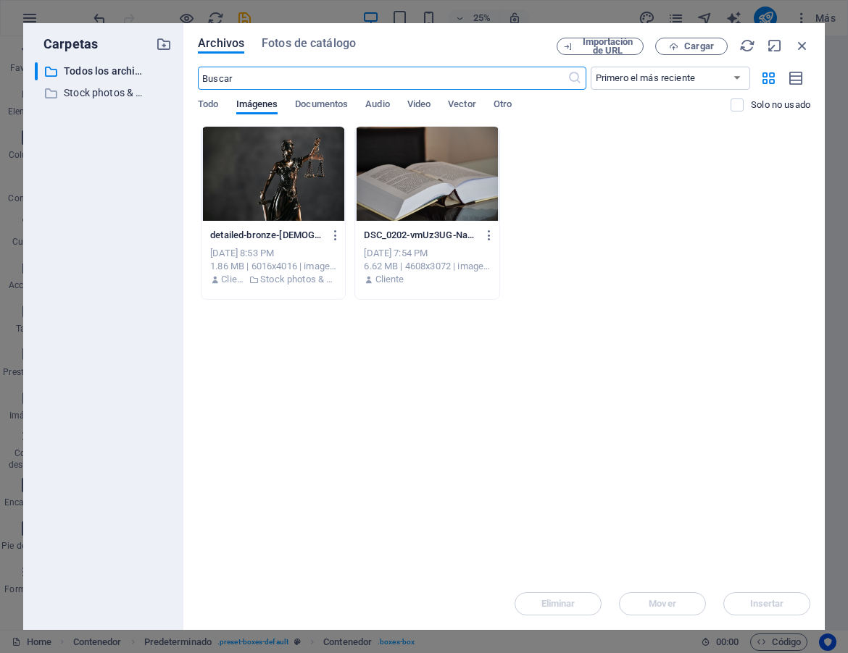
click at [280, 188] on div at bounding box center [272, 174] width 143 height 94
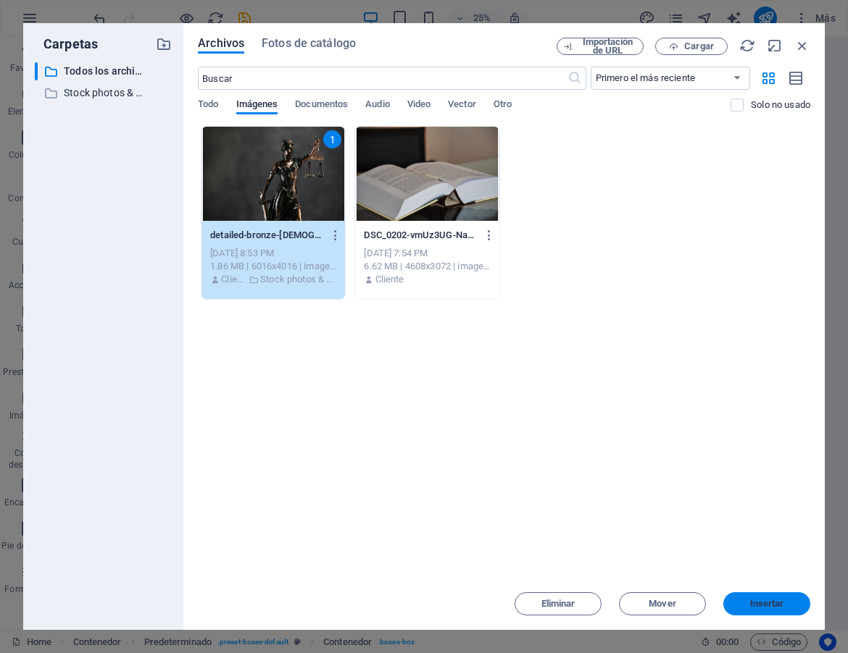
click at [758, 605] on span "Insertar" at bounding box center [767, 604] width 34 height 9
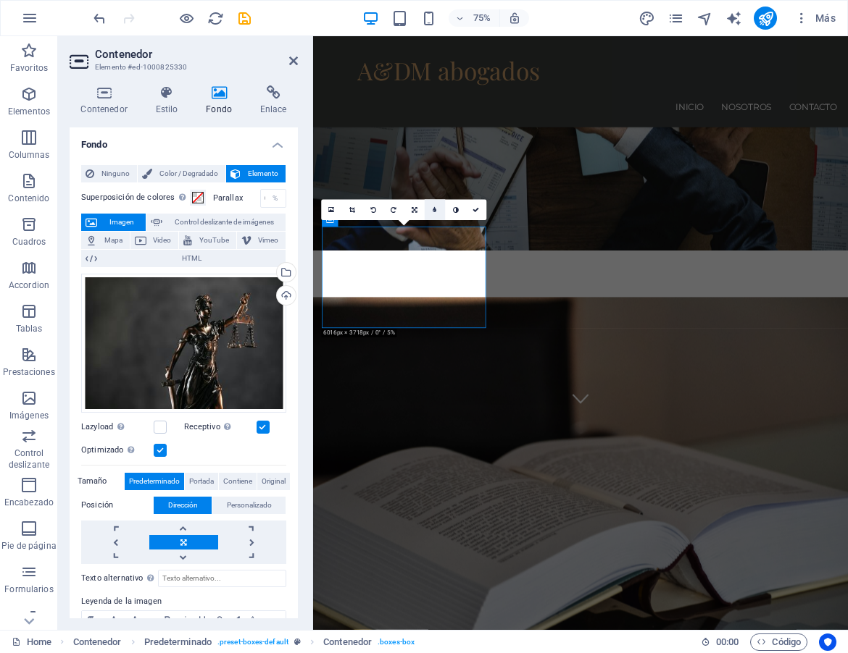
click at [438, 209] on link at bounding box center [434, 209] width 21 height 21
type input "6"
type input "7"
type input "20"
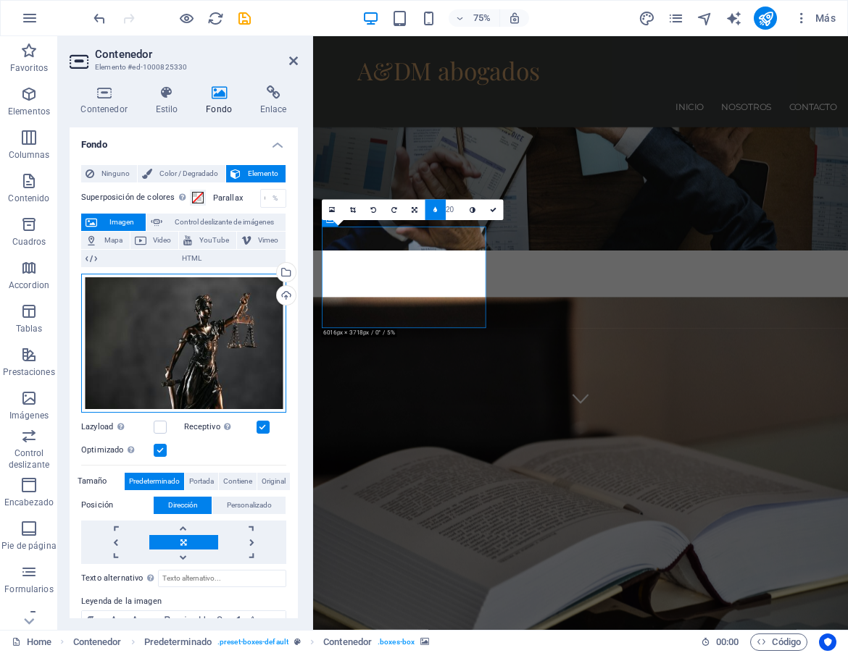
click at [130, 301] on div "Arrastra archivos aquí, haz clic para escoger archivos o selecciona archivos de…" at bounding box center [183, 343] width 205 height 139
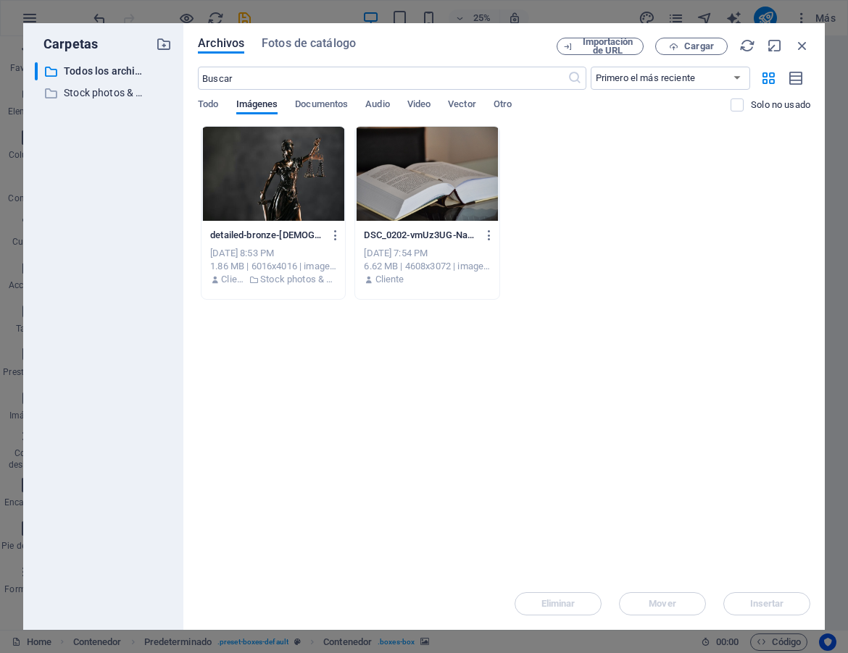
click at [299, 156] on div at bounding box center [272, 174] width 143 height 94
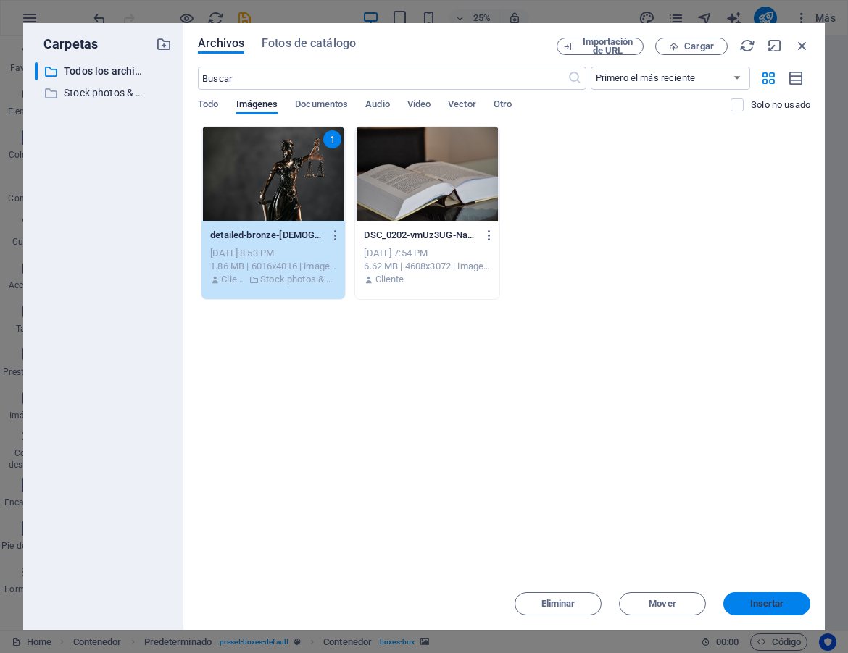
click at [765, 608] on span "Insertar" at bounding box center [767, 604] width 34 height 9
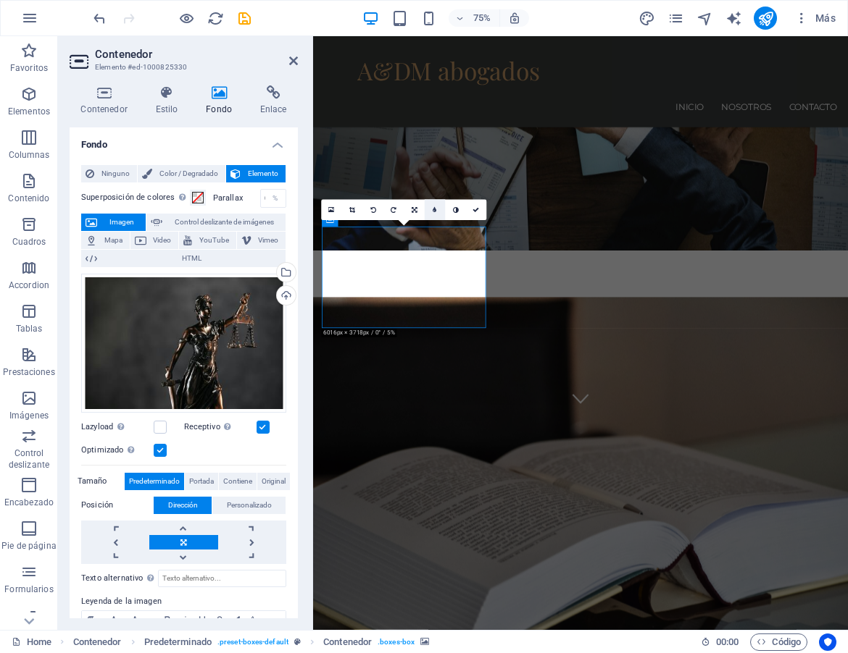
click at [436, 210] on icon at bounding box center [434, 209] width 4 height 7
type input "6"
type input "7"
type input "8"
type input "9"
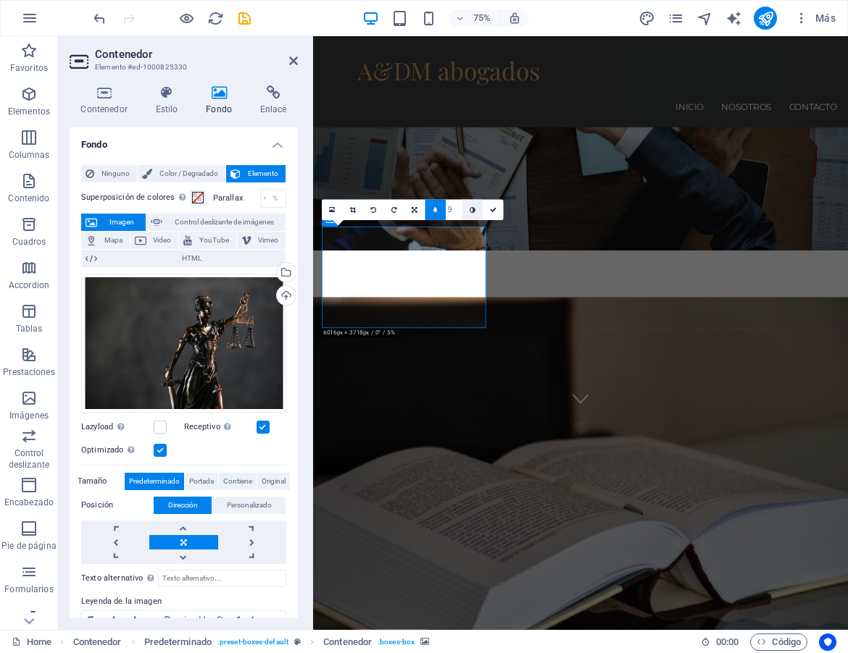
click at [470, 212] on icon at bounding box center [472, 209] width 6 height 7
click at [493, 209] on icon at bounding box center [493, 209] width 7 height 7
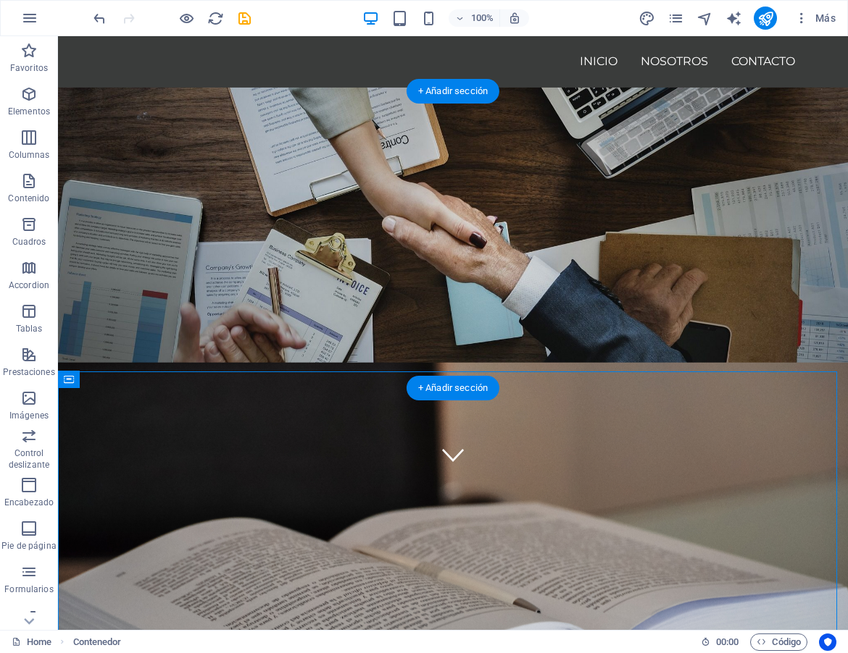
scroll to position [72, 0]
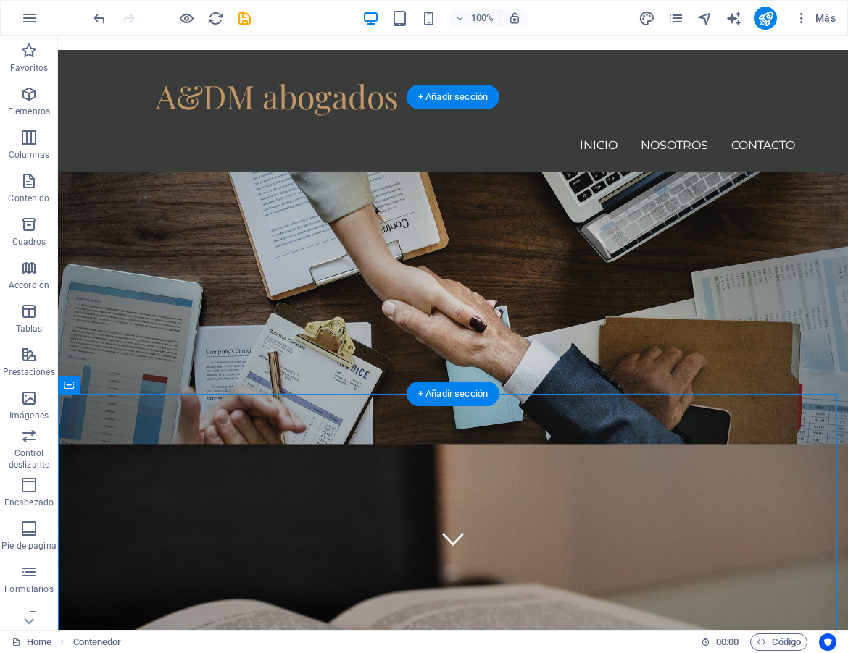
click at [819, 444] on figure at bounding box center [453, 652] width 790 height 416
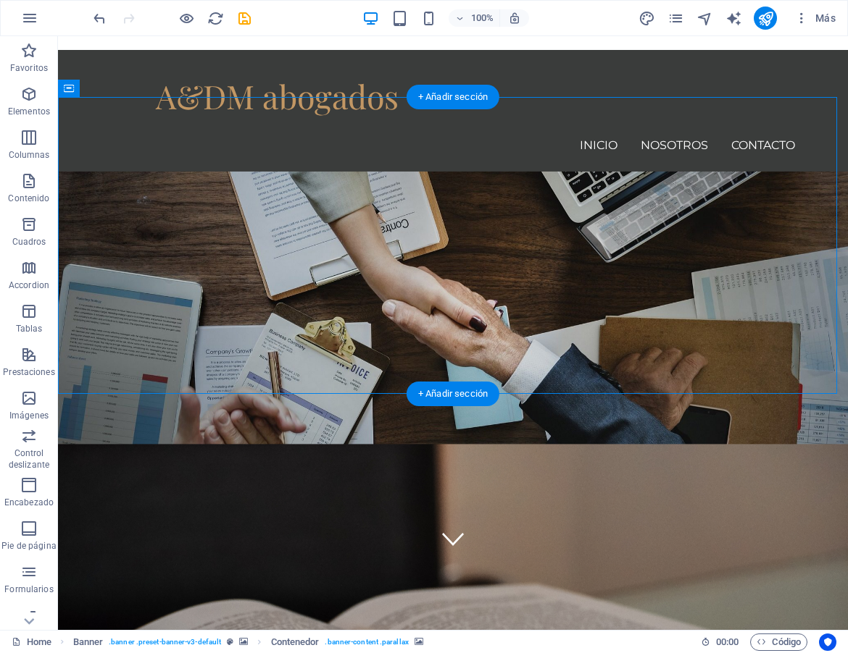
click at [819, 444] on figure at bounding box center [453, 652] width 790 height 416
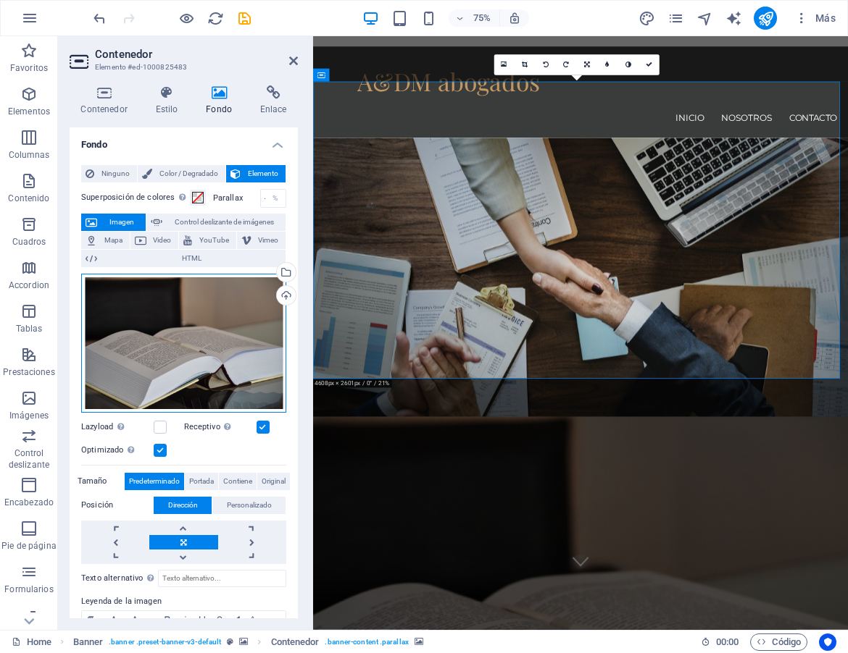
click at [217, 343] on div "Arrastra archivos aquí, haz clic para escoger archivos o selecciona archivos de…" at bounding box center [183, 343] width 205 height 139
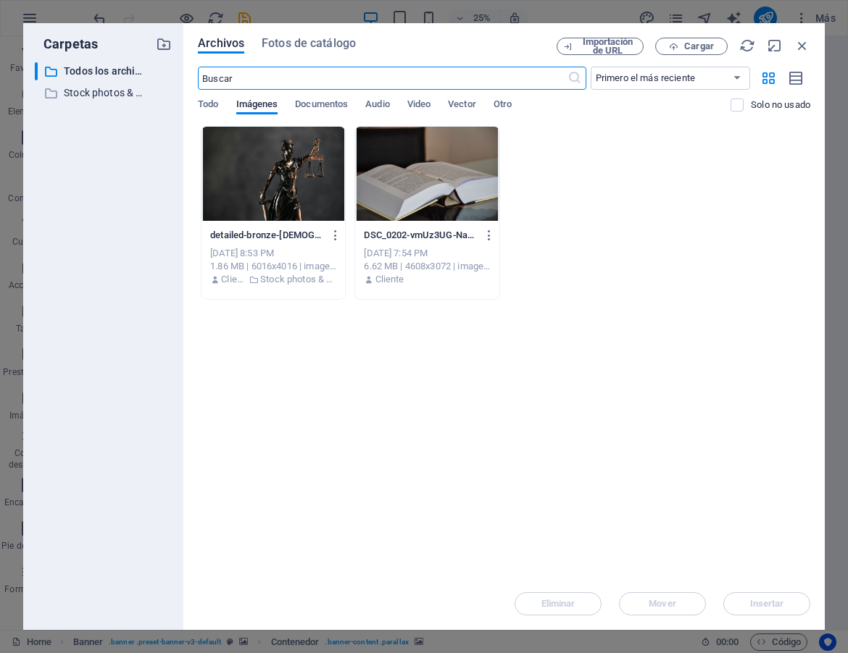
click at [269, 201] on div at bounding box center [272, 174] width 143 height 94
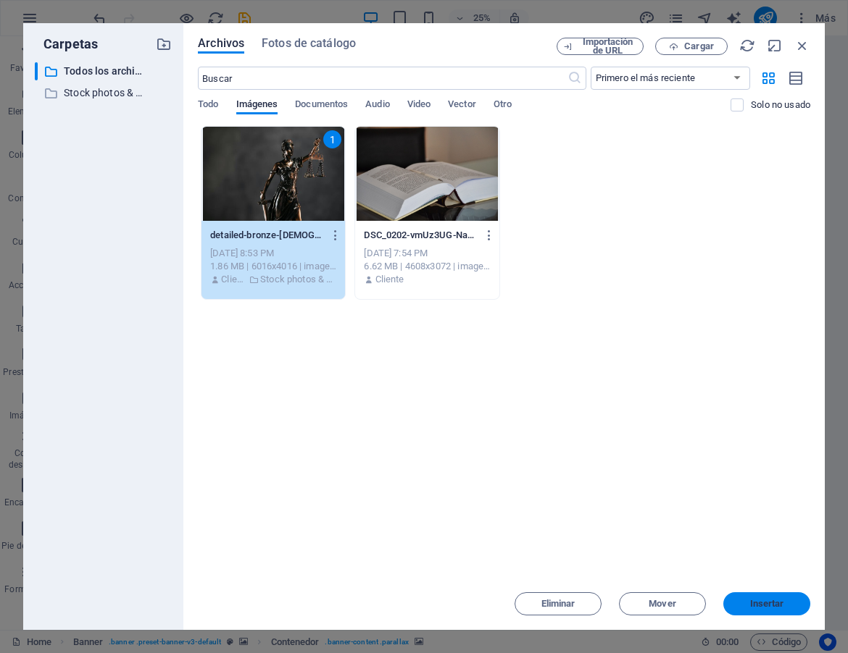
click at [762, 606] on span "Insertar" at bounding box center [767, 604] width 34 height 9
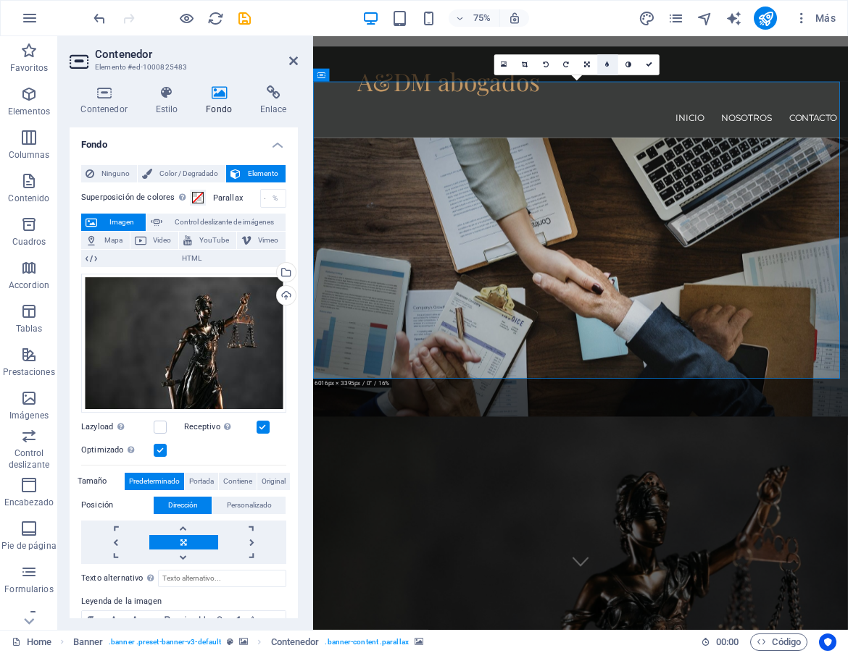
click at [608, 66] on icon at bounding box center [607, 65] width 4 height 7
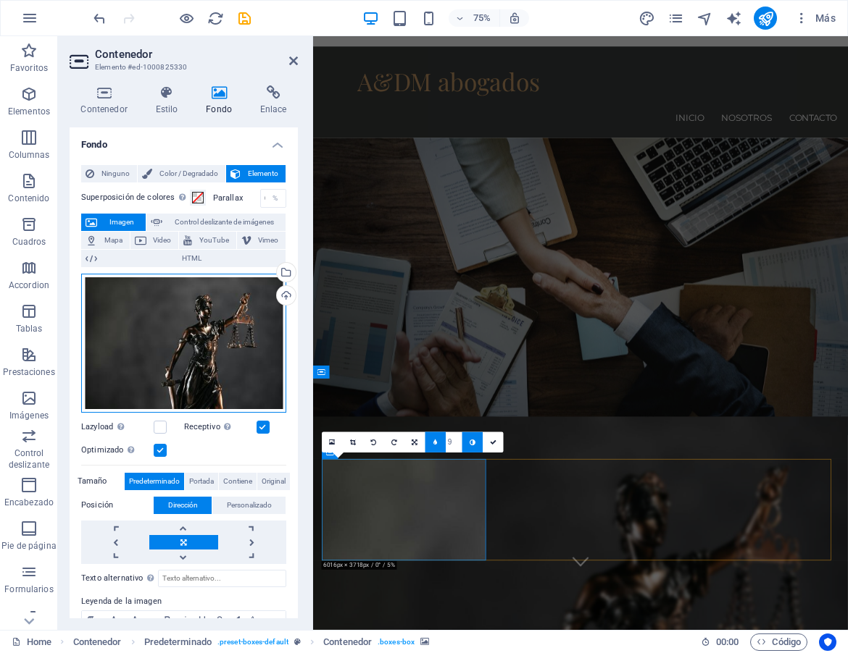
click at [217, 343] on div "Arrastra archivos aquí, haz clic para escoger archivos o selecciona archivos de…" at bounding box center [183, 343] width 205 height 139
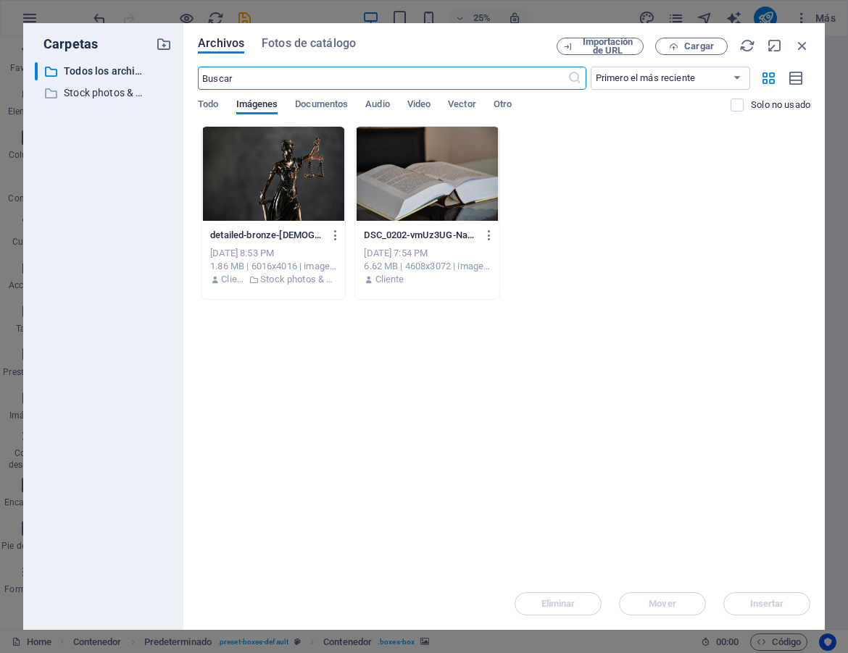
click at [422, 157] on div at bounding box center [426, 174] width 143 height 94
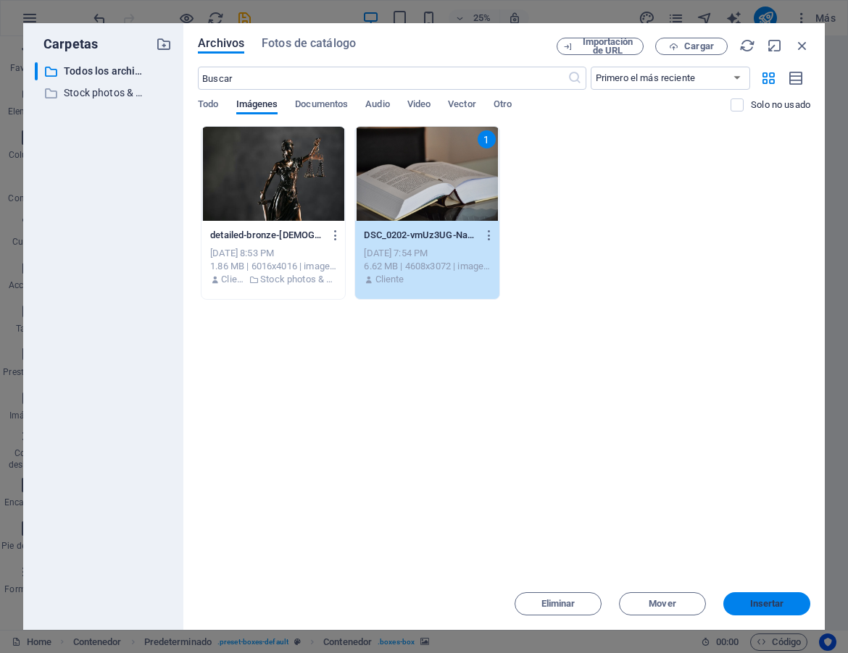
click at [771, 605] on span "Insertar" at bounding box center [767, 604] width 34 height 9
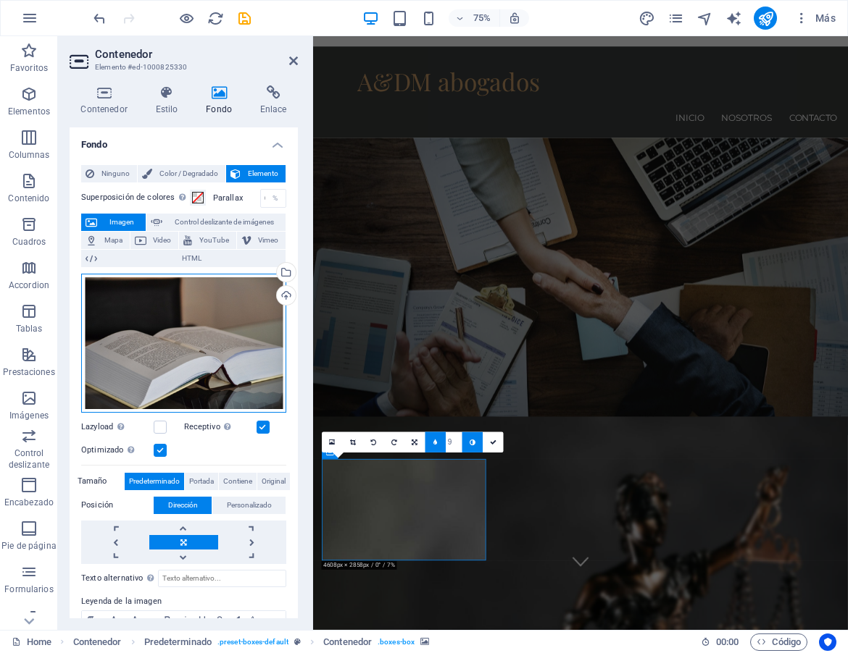
click at [221, 346] on div "Arrastra archivos aquí, haz clic para escoger archivos o selecciona archivos de…" at bounding box center [183, 343] width 205 height 139
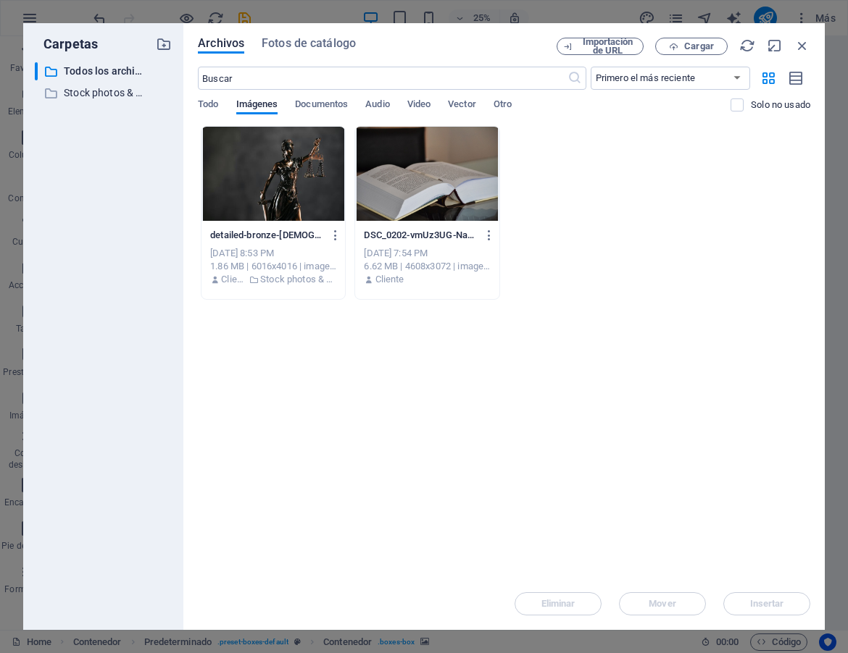
click at [467, 184] on div at bounding box center [426, 174] width 143 height 94
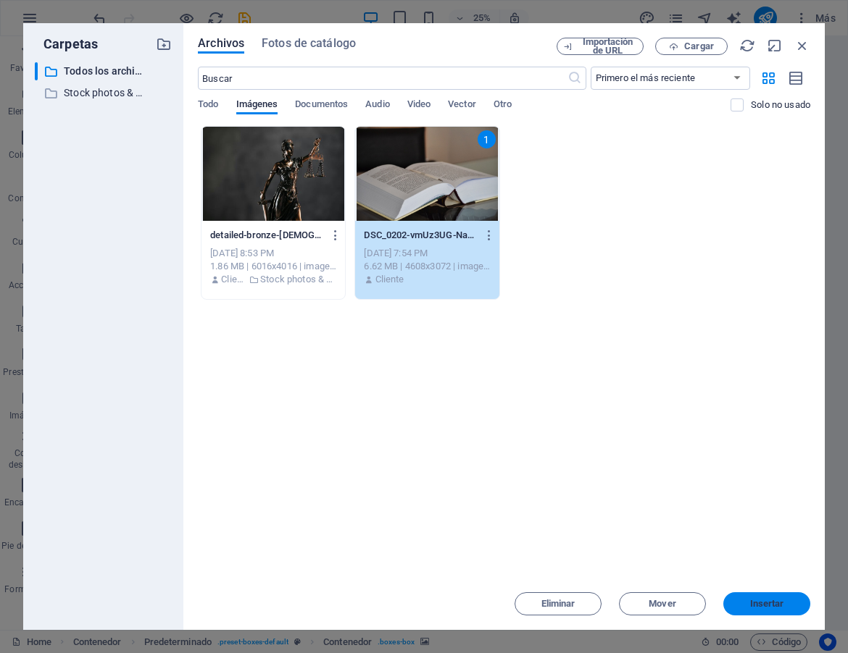
click at [754, 603] on span "Insertar" at bounding box center [767, 604] width 34 height 9
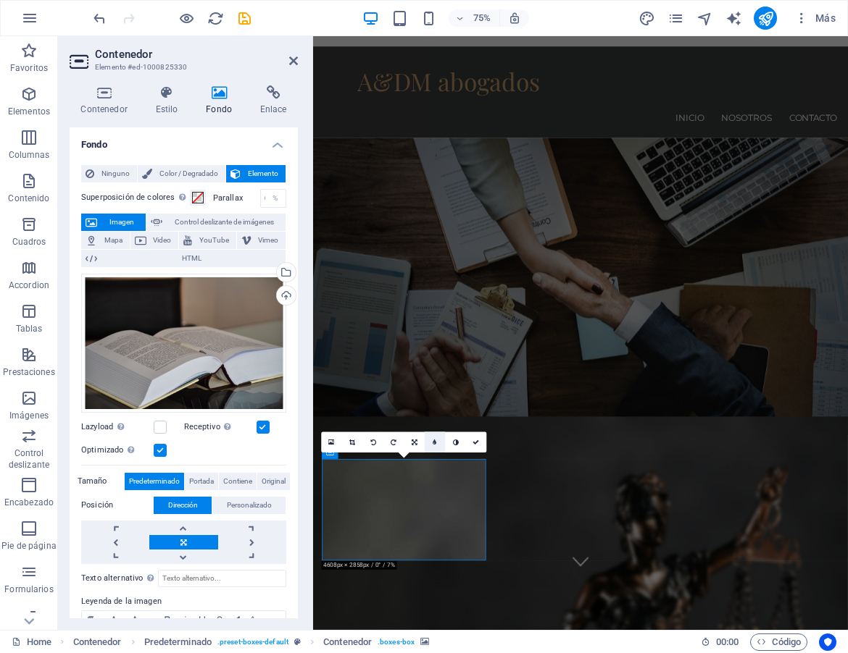
click at [432, 442] on link at bounding box center [434, 442] width 21 height 21
type input "6"
type input "5"
type input "4"
type input "5"
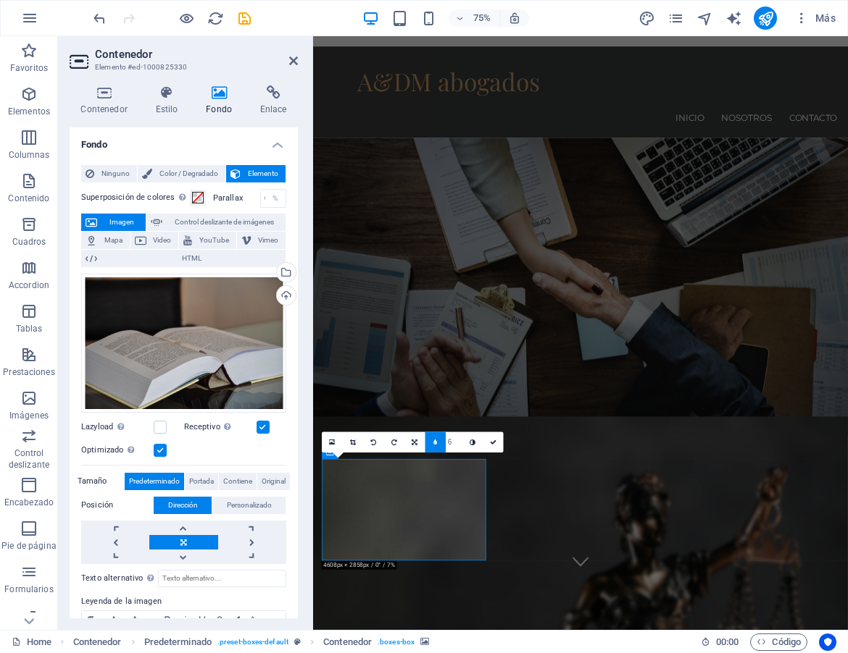
type input "5"
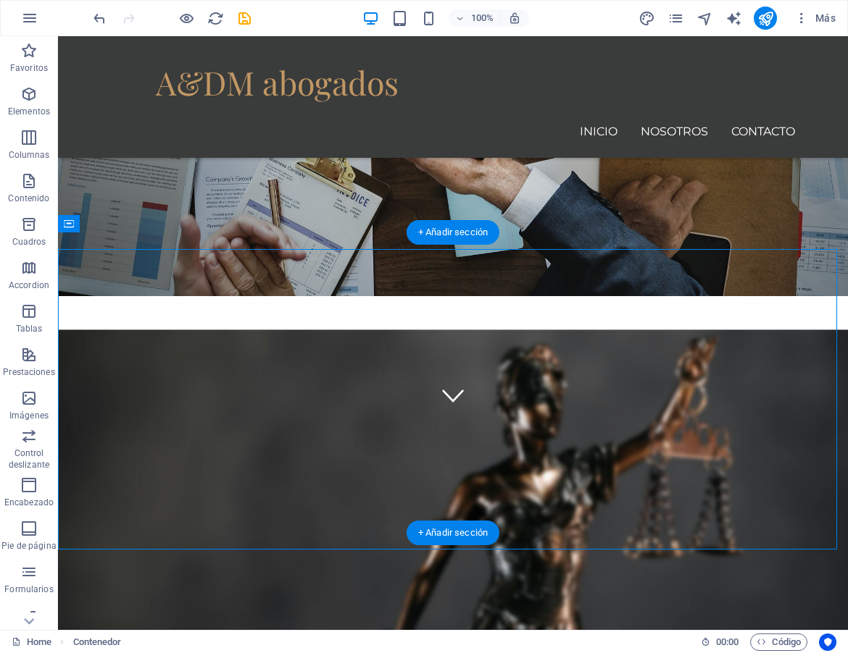
scroll to position [217, 0]
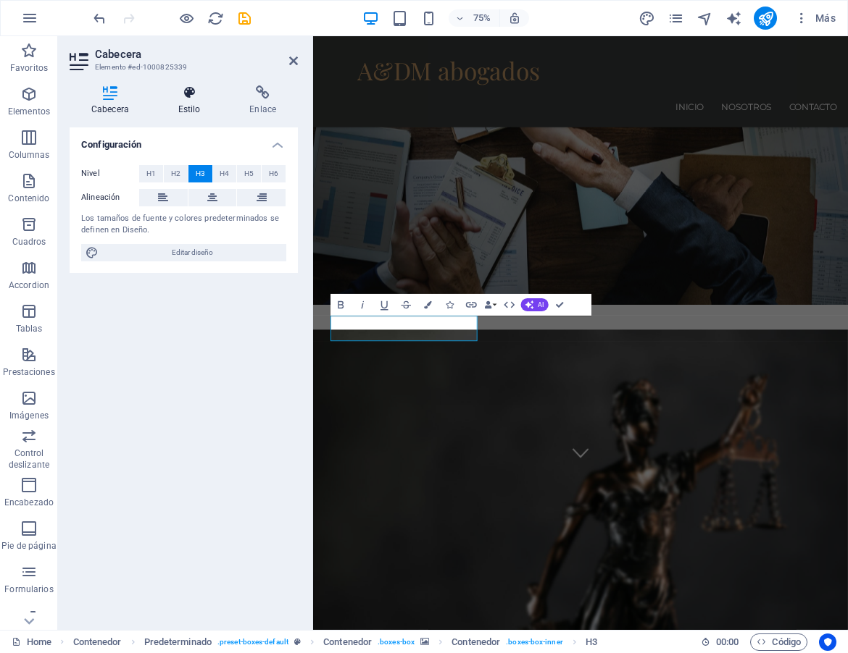
click at [193, 92] on icon at bounding box center [189, 92] width 66 height 14
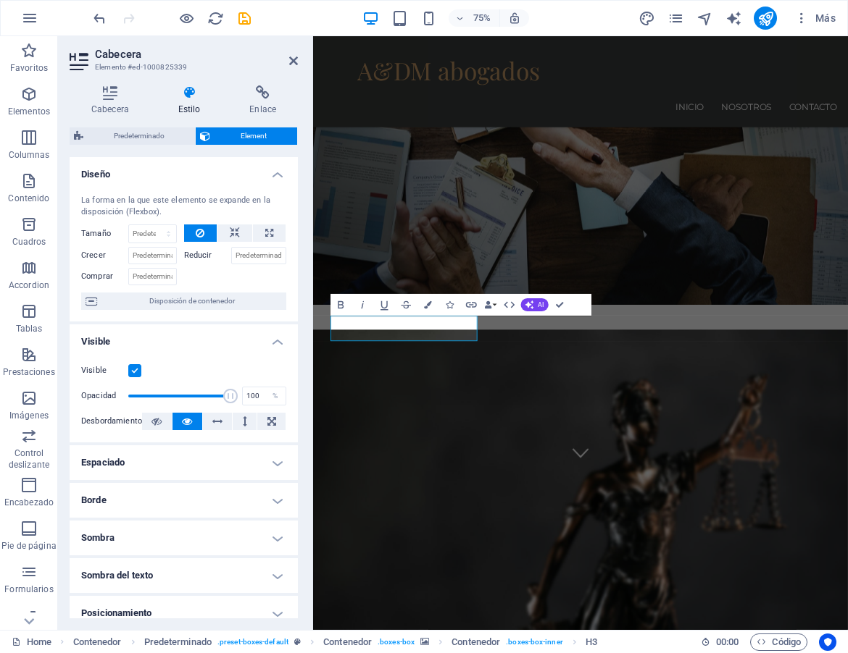
click at [136, 371] on label at bounding box center [134, 370] width 13 height 13
click at [0, 0] on input "Visible" at bounding box center [0, 0] width 0 height 0
click at [136, 371] on label at bounding box center [134, 370] width 13 height 13
click at [0, 0] on input "Visible" at bounding box center [0, 0] width 0 height 0
click at [162, 419] on button at bounding box center [157, 421] width 30 height 17
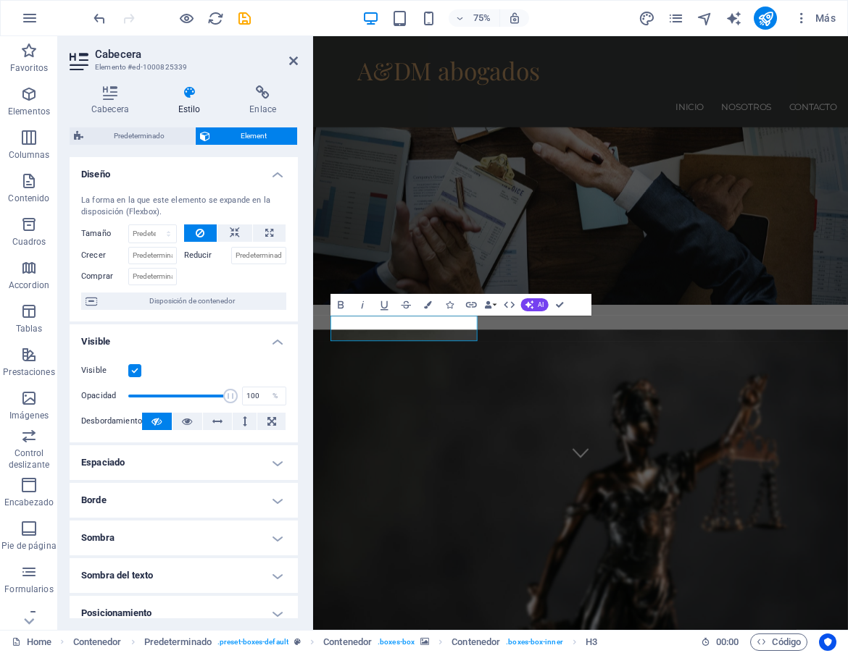
click at [162, 419] on button at bounding box center [157, 421] width 30 height 17
click at [183, 418] on icon at bounding box center [187, 421] width 10 height 17
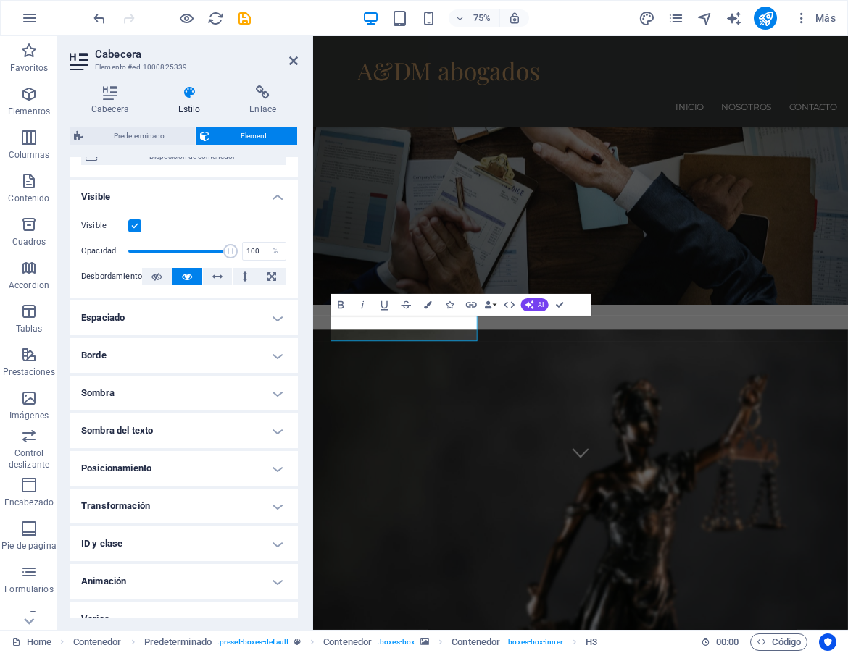
scroll to position [163, 0]
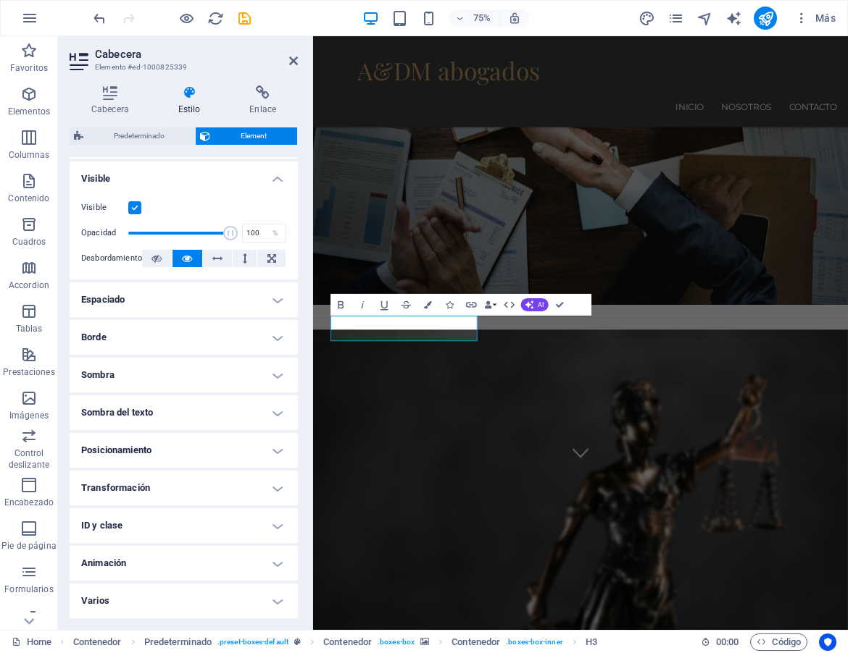
click at [213, 177] on h4 "Visible" at bounding box center [184, 175] width 228 height 26
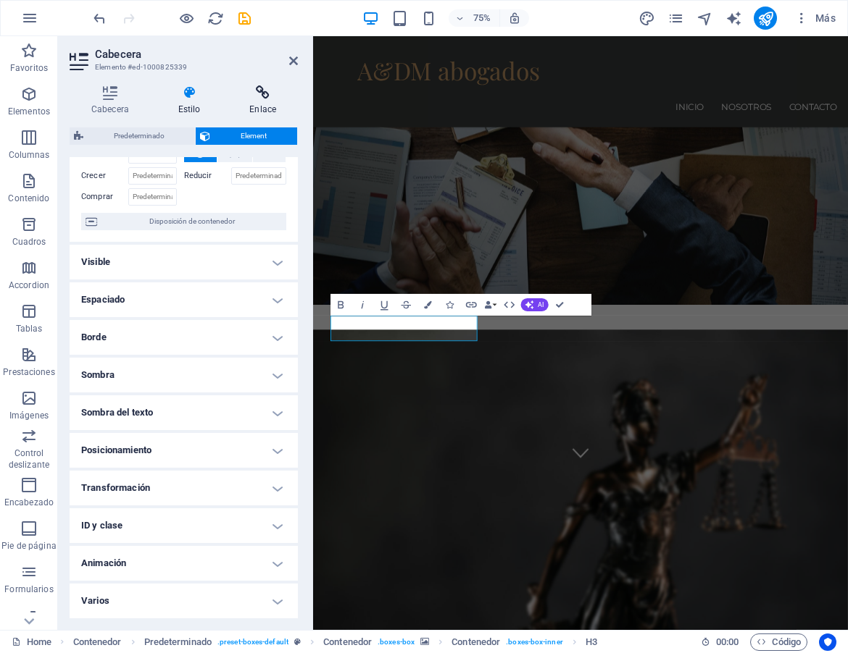
scroll to position [80, 0]
click at [291, 63] on icon at bounding box center [293, 61] width 9 height 12
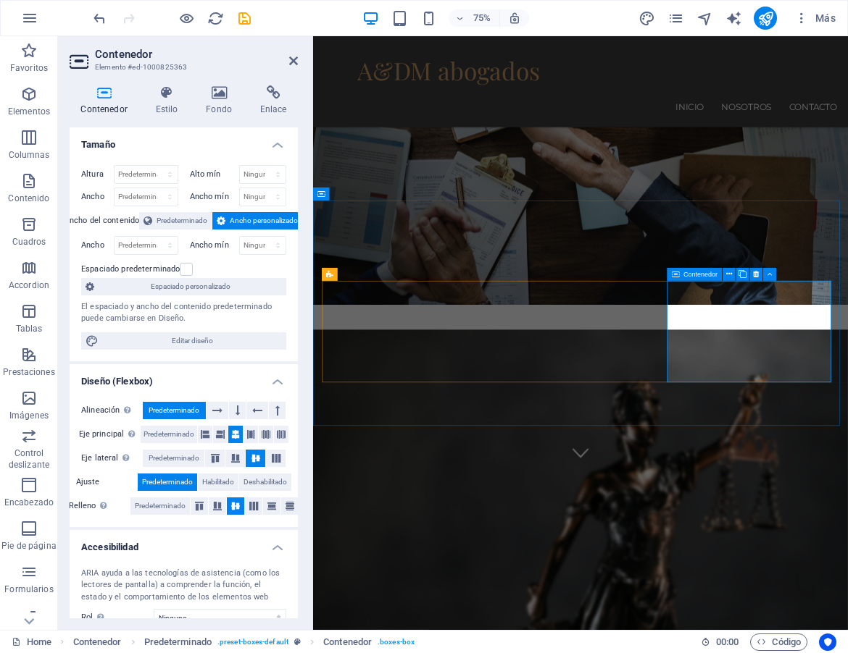
click at [222, 98] on icon at bounding box center [219, 92] width 49 height 14
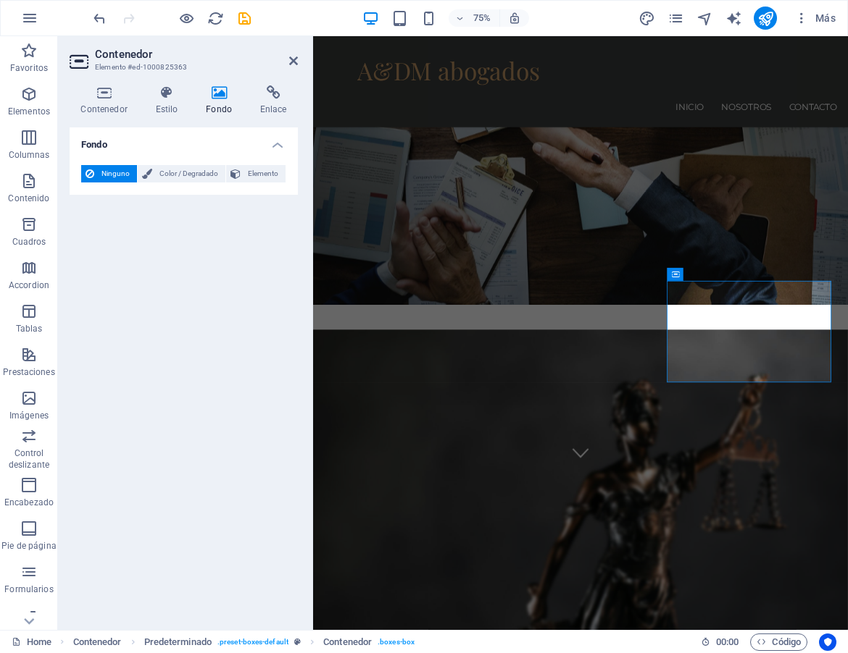
click at [215, 97] on icon at bounding box center [219, 92] width 49 height 14
click at [221, 98] on icon at bounding box center [219, 92] width 49 height 14
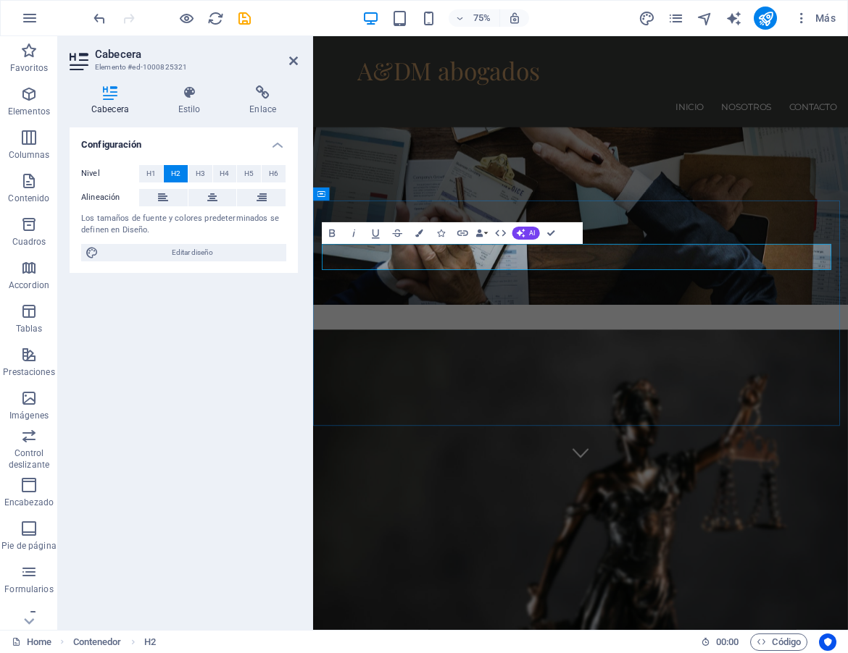
drag, startPoint x: 787, startPoint y: 330, endPoint x: 548, endPoint y: 341, distance: 239.3
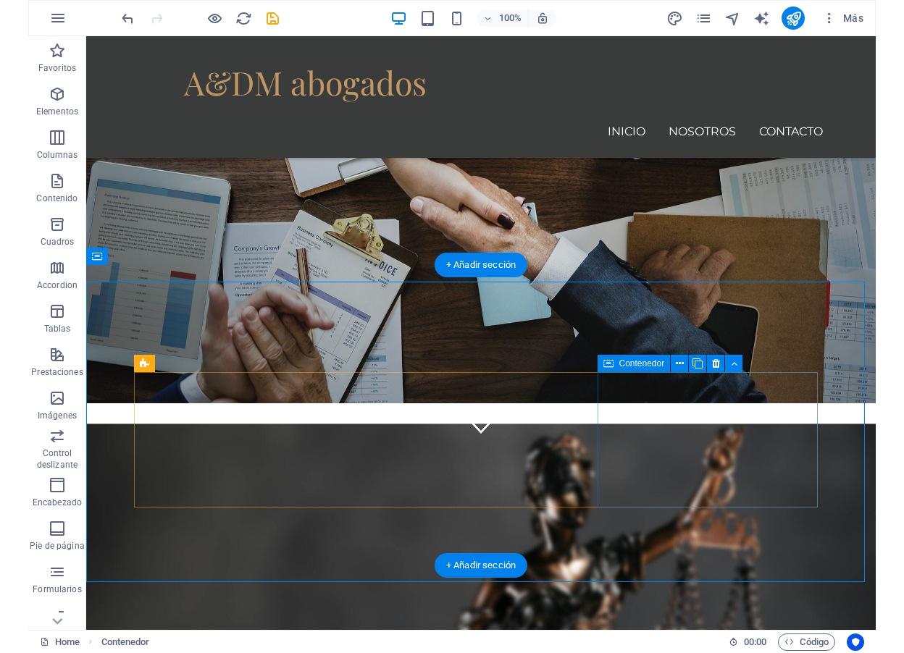
scroll to position [217, 0]
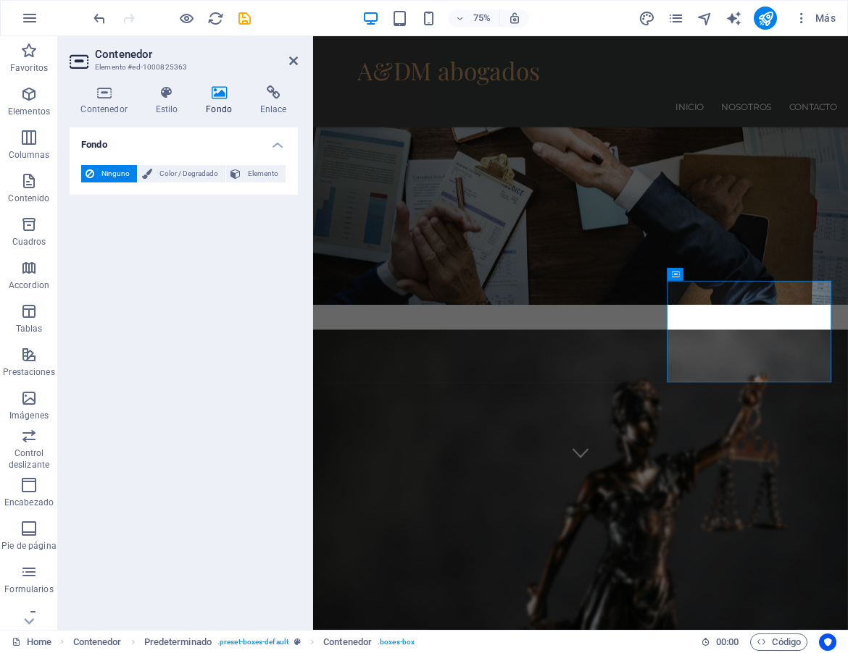
click at [223, 99] on icon at bounding box center [219, 92] width 49 height 14
click at [276, 172] on span "Elemento" at bounding box center [263, 173] width 36 height 17
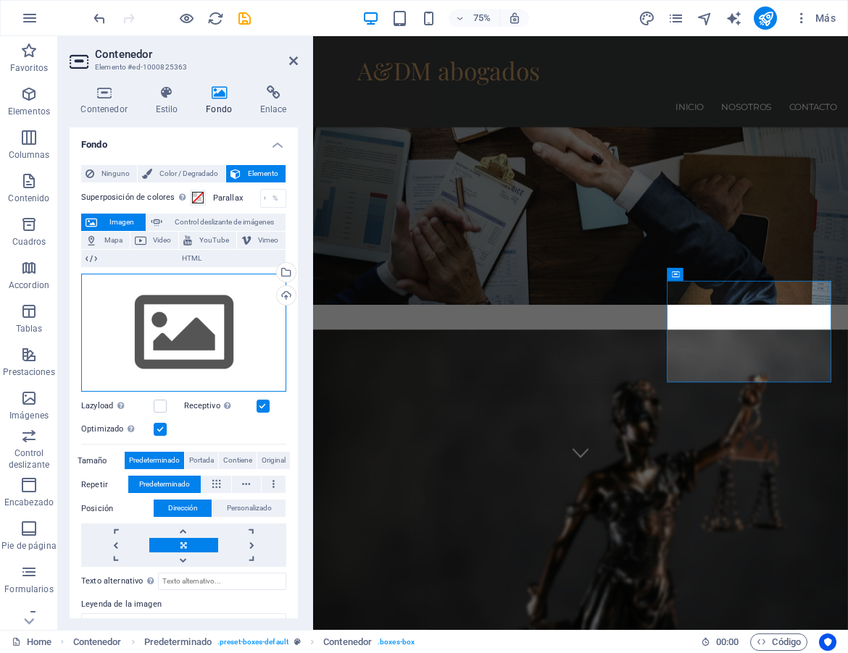
click at [212, 329] on div "Arrastra archivos aquí, haz clic para escoger archivos o selecciona archivos de…" at bounding box center [183, 333] width 205 height 119
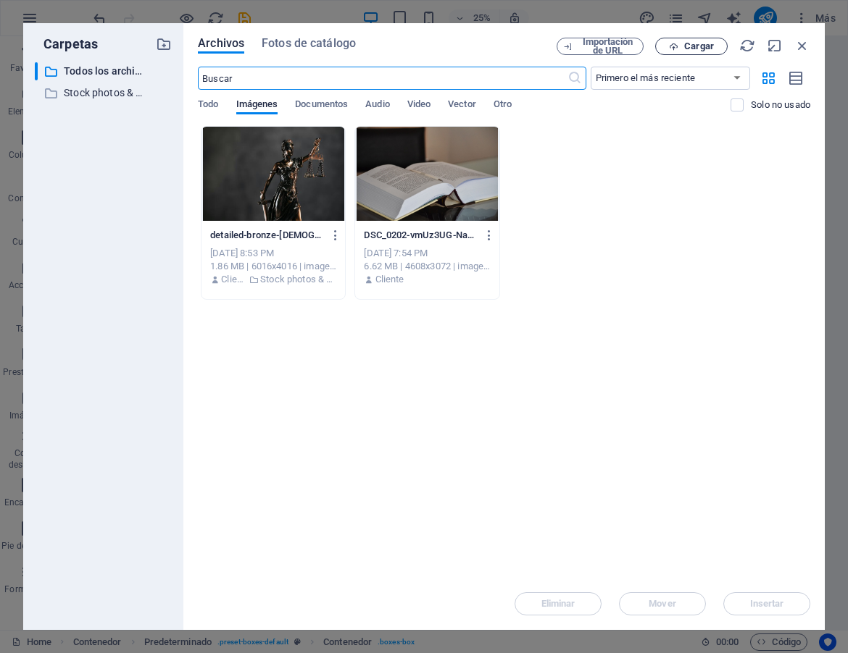
click at [711, 46] on span "Cargar" at bounding box center [699, 46] width 30 height 9
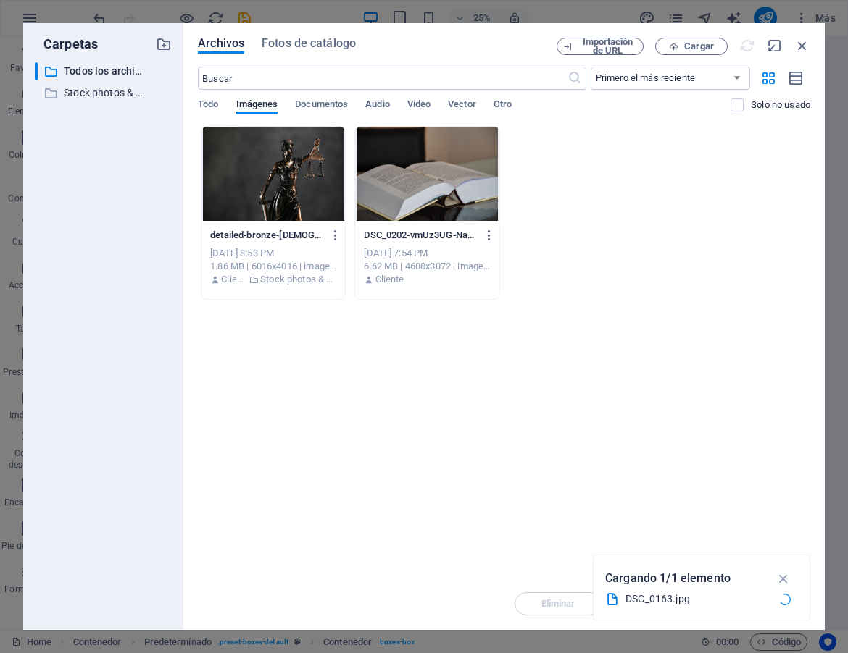
click at [490, 238] on icon "button" at bounding box center [489, 235] width 14 height 13
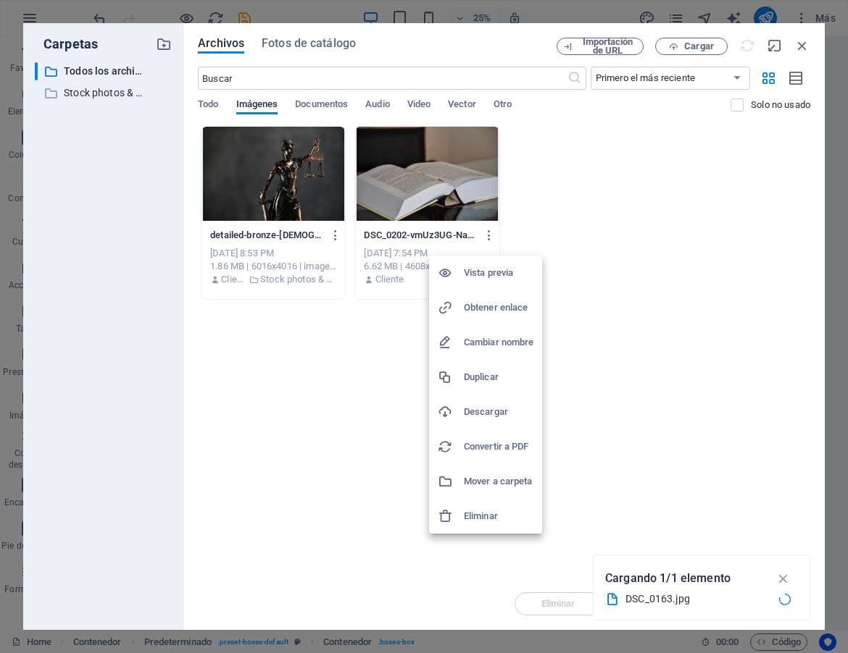
click at [666, 296] on div at bounding box center [424, 326] width 848 height 653
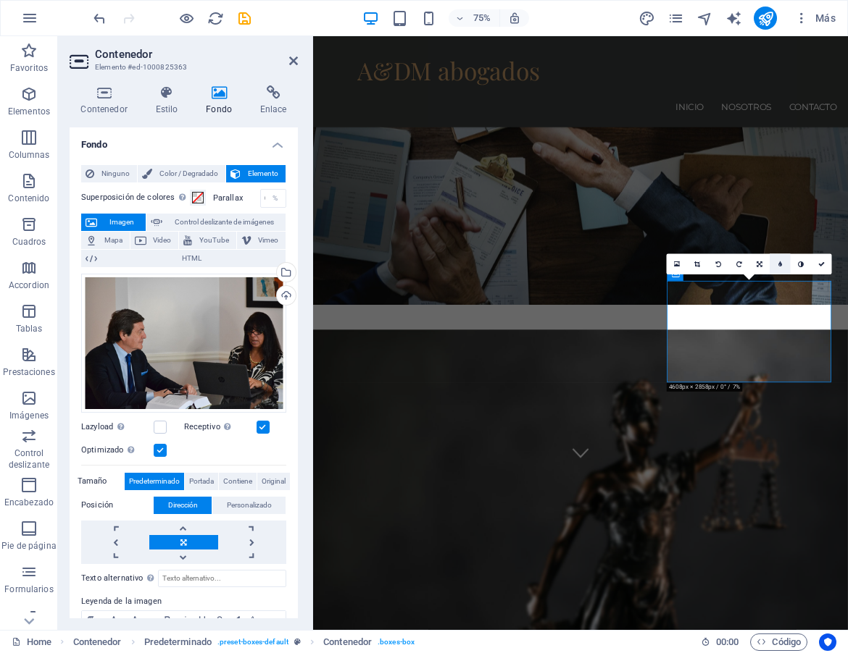
click at [781, 262] on icon at bounding box center [780, 264] width 4 height 7
type input "3"
type input "2"
type input "3"
type input "4"
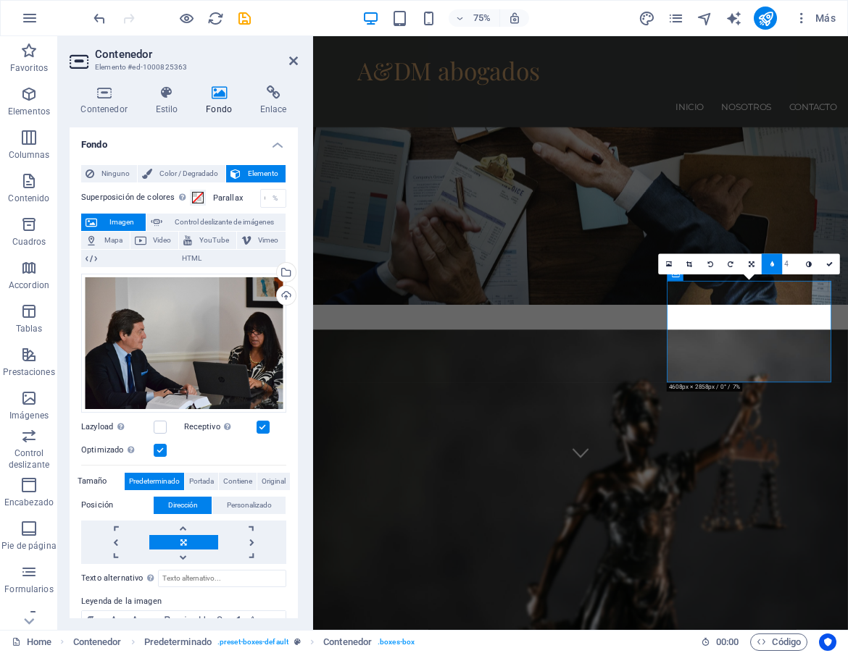
type input "5"
type input "6"
type input "5"
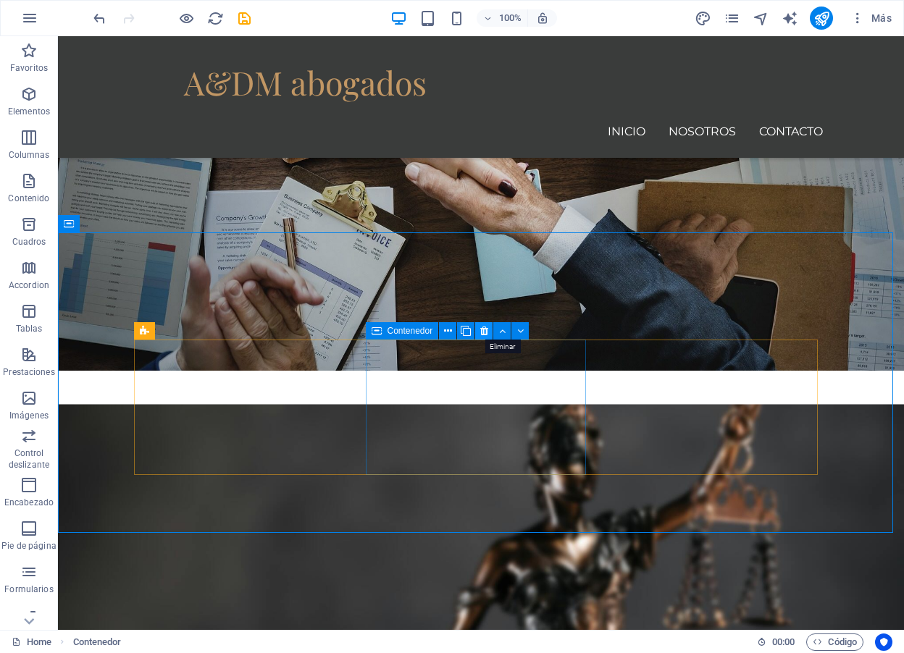
click at [484, 327] on icon at bounding box center [484, 331] width 8 height 15
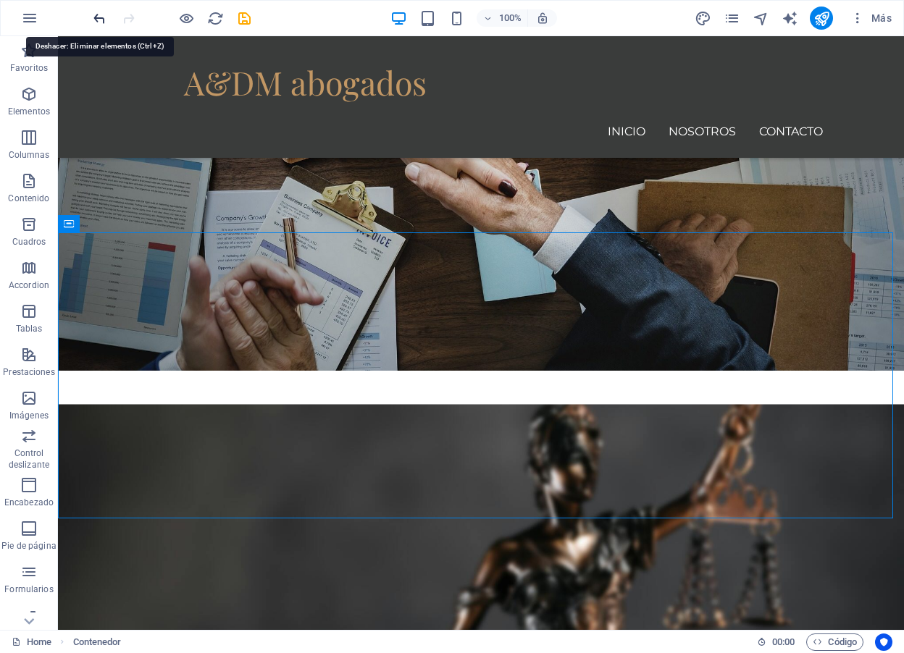
click at [104, 20] on icon "undo" at bounding box center [99, 18] width 17 height 17
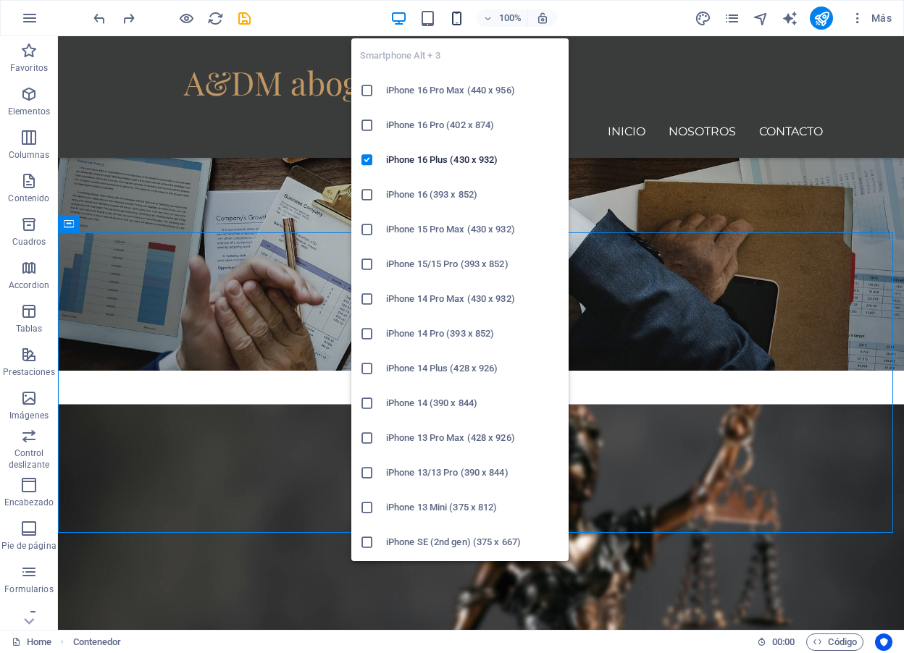
click at [457, 22] on icon "button" at bounding box center [456, 18] width 17 height 17
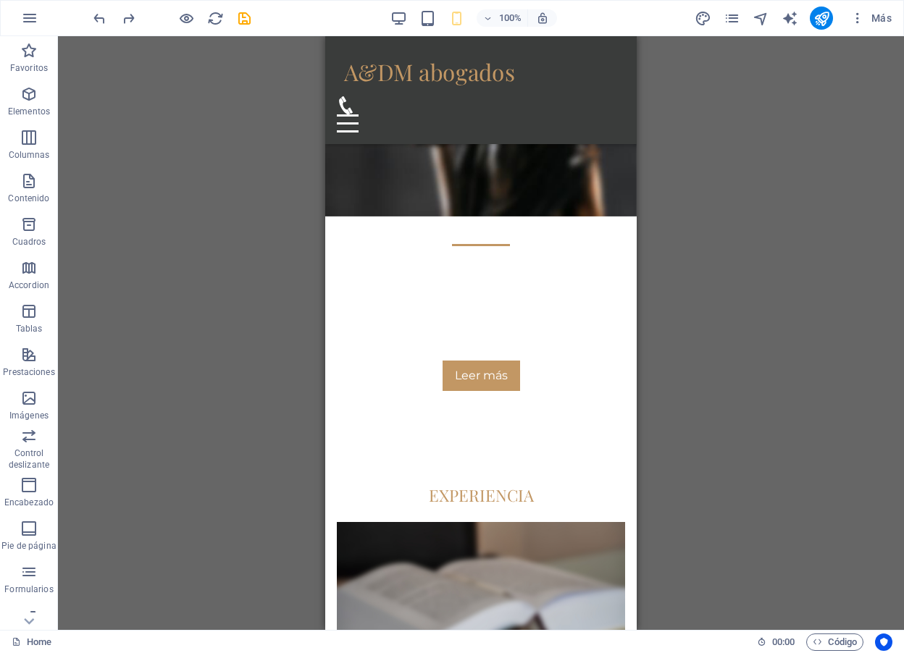
scroll to position [0, 0]
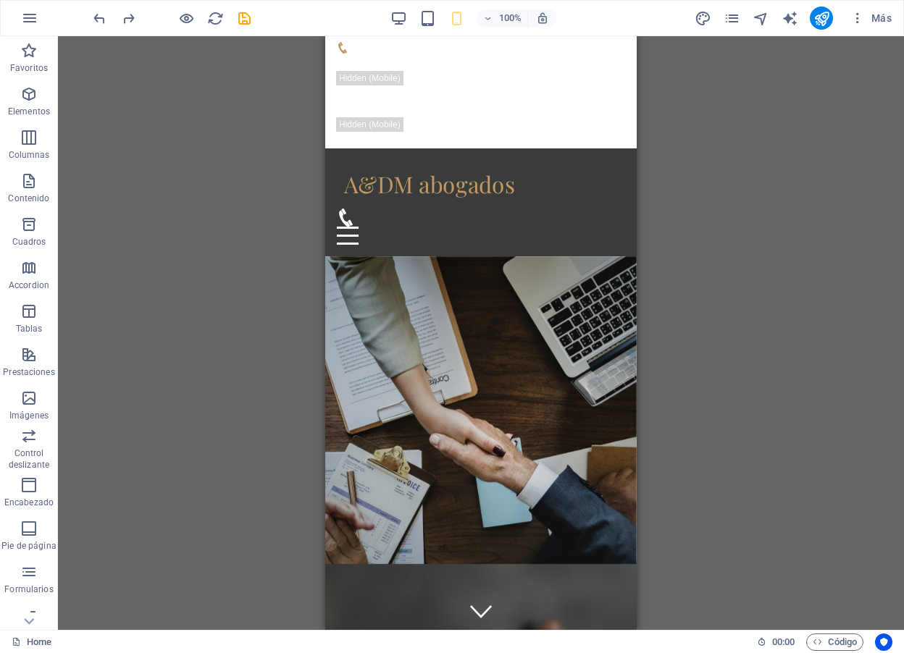
drag, startPoint x: 631, startPoint y: 133, endPoint x: 970, endPoint y: 107, distance: 340.0
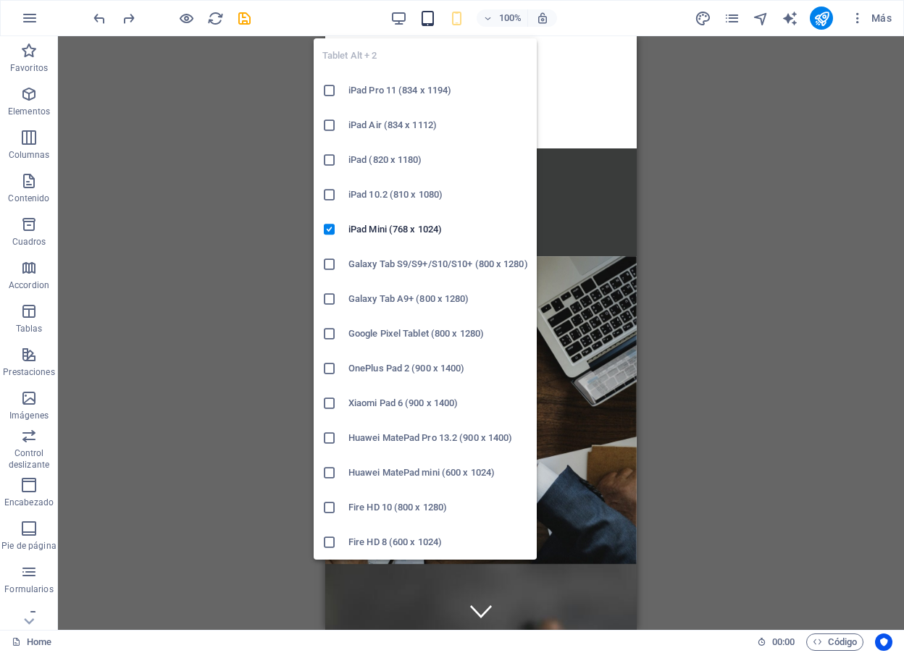
click at [432, 16] on icon "button" at bounding box center [427, 18] width 17 height 17
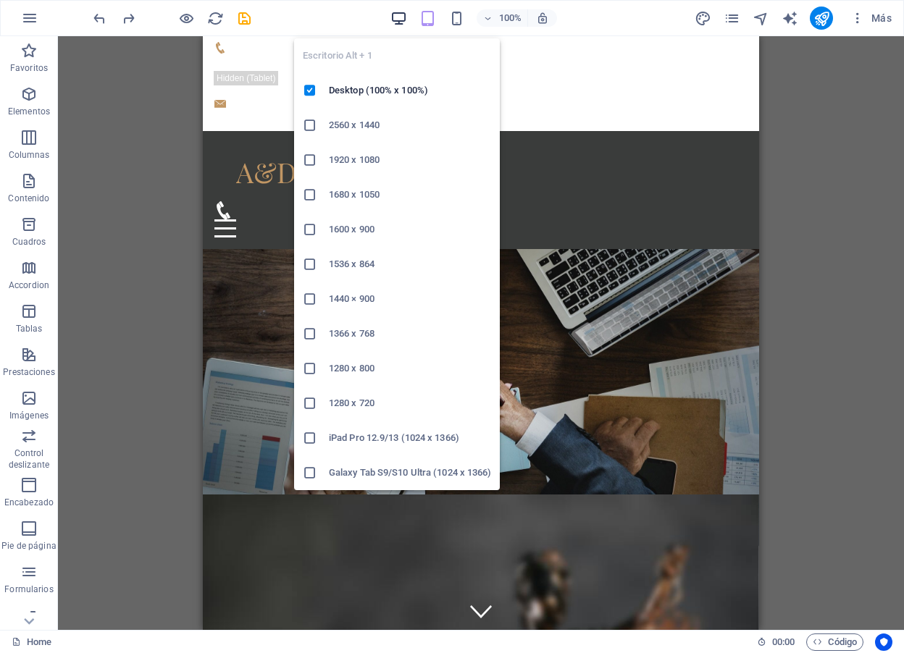
click at [405, 18] on icon "button" at bounding box center [398, 18] width 17 height 17
